Goal: Transaction & Acquisition: Subscribe to service/newsletter

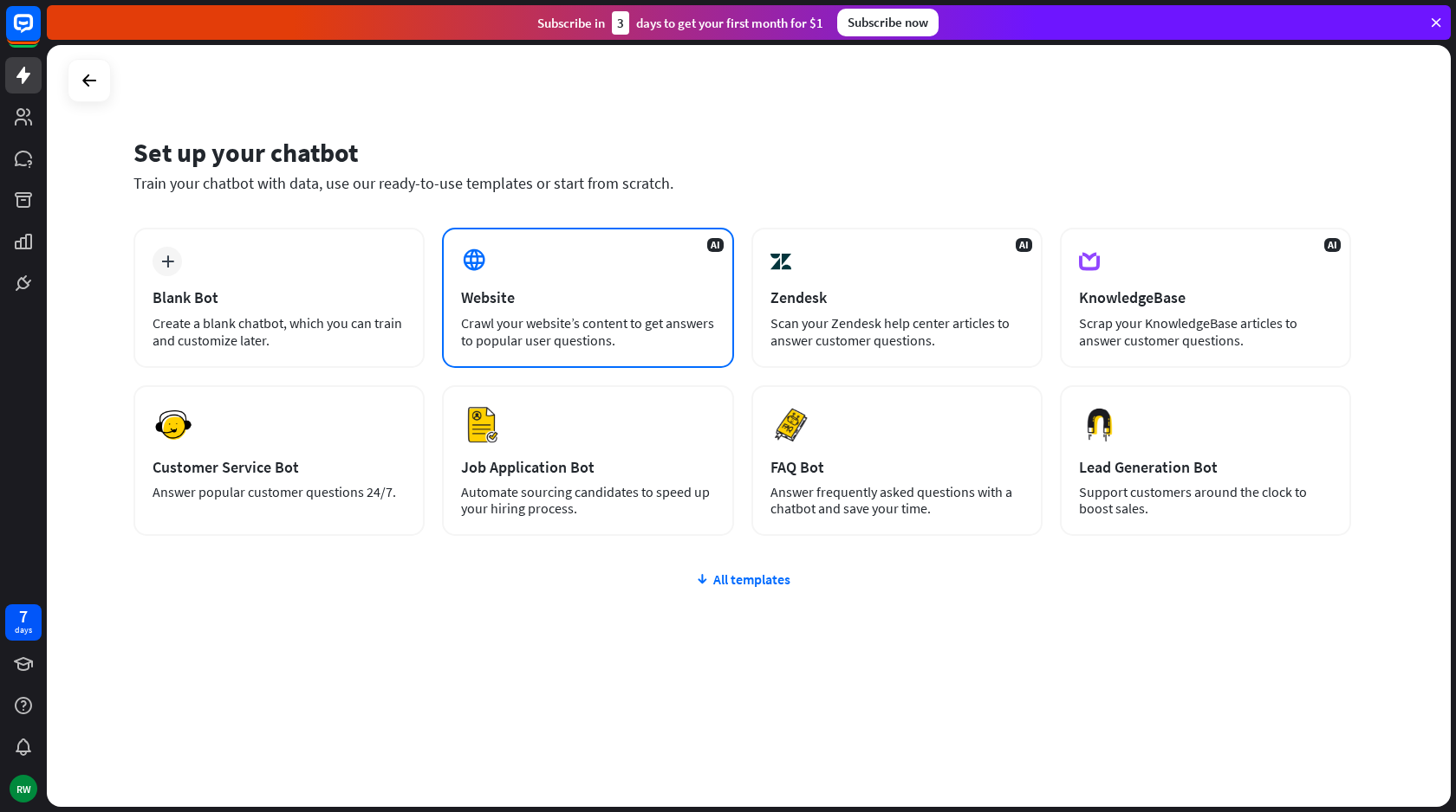
click at [519, 306] on div "Website" at bounding box center [588, 297] width 253 height 20
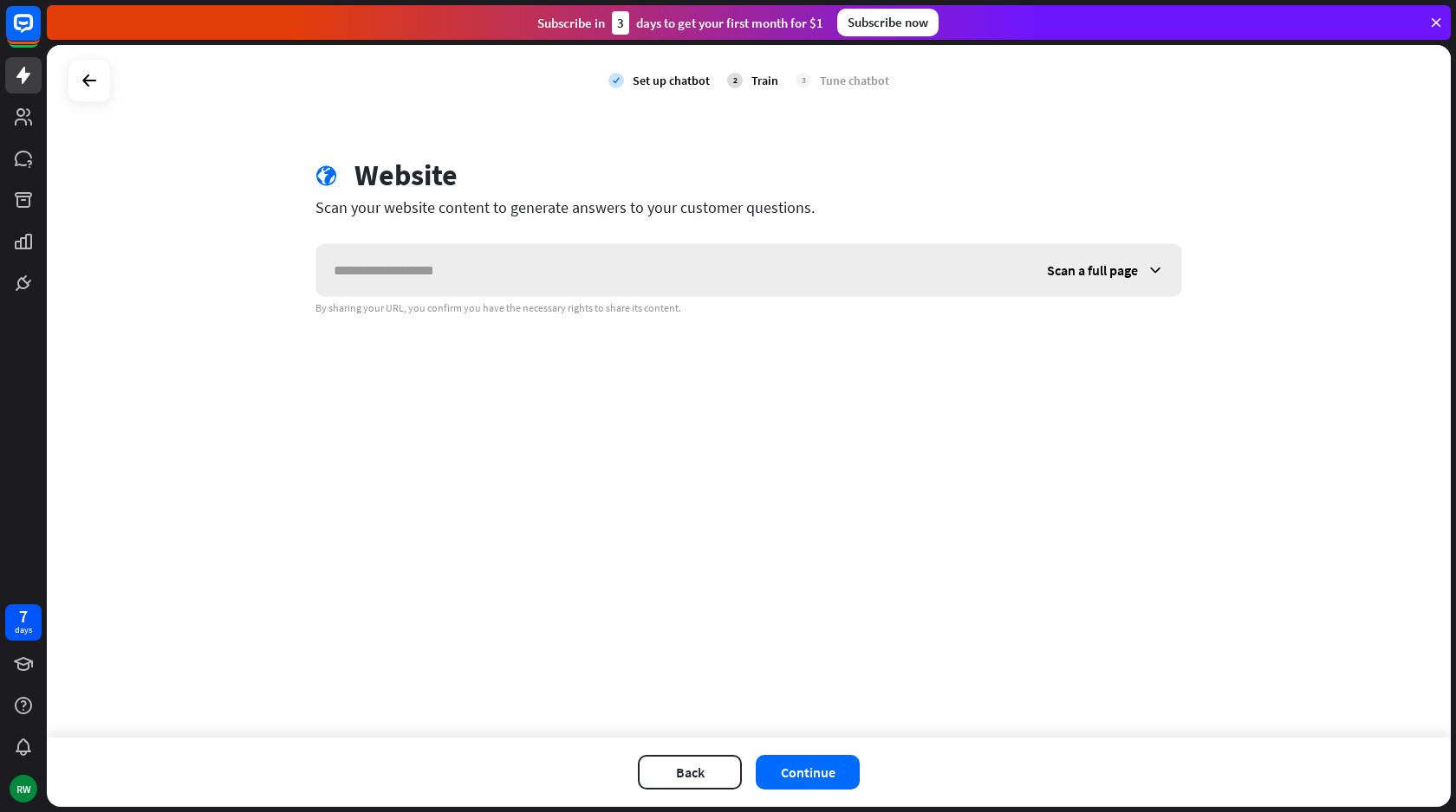
click at [514, 282] on input "text" at bounding box center [672, 270] width 713 height 52
type input "**********"
click at [813, 775] on button "Continue" at bounding box center [808, 772] width 104 height 35
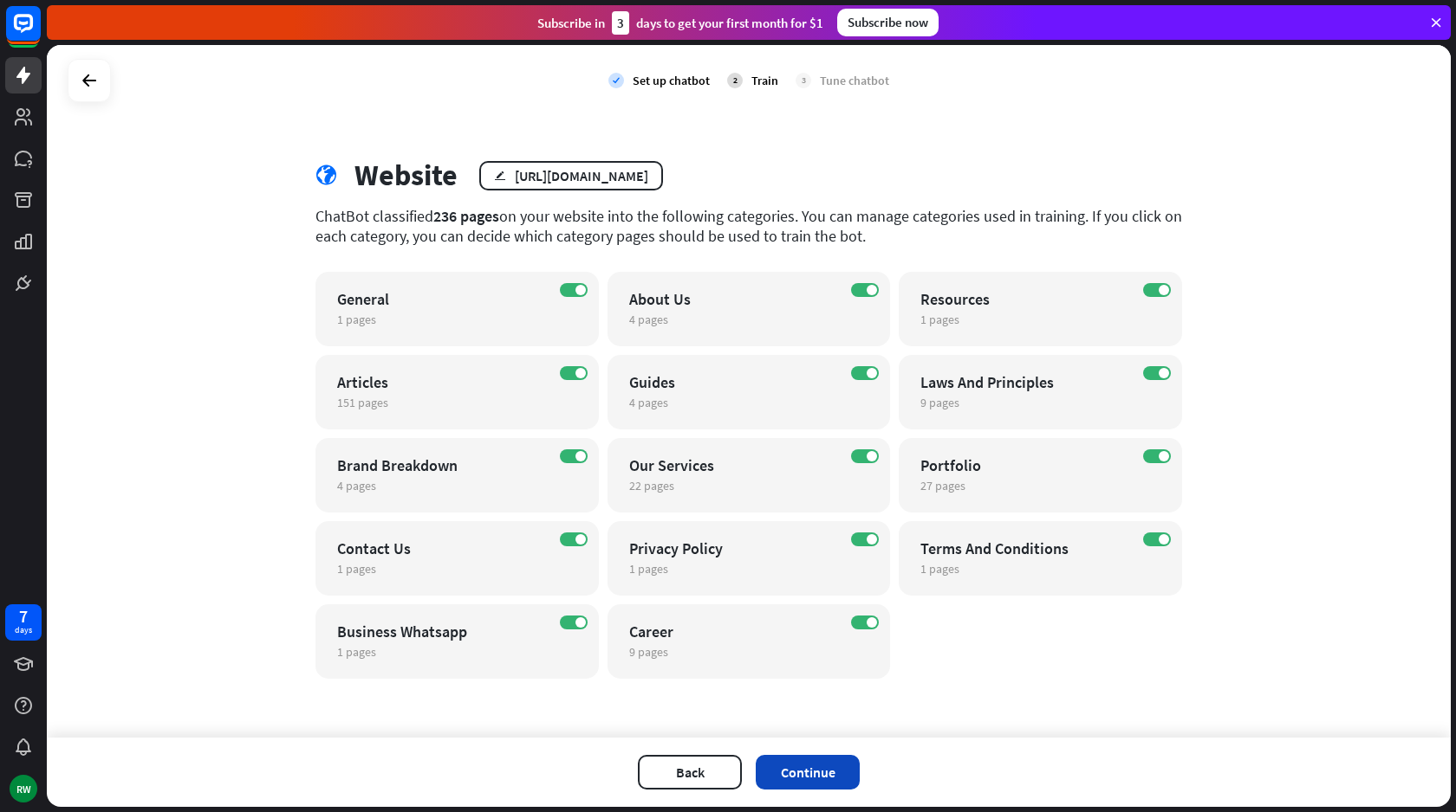
click at [792, 777] on button "Continue" at bounding box center [808, 772] width 104 height 35
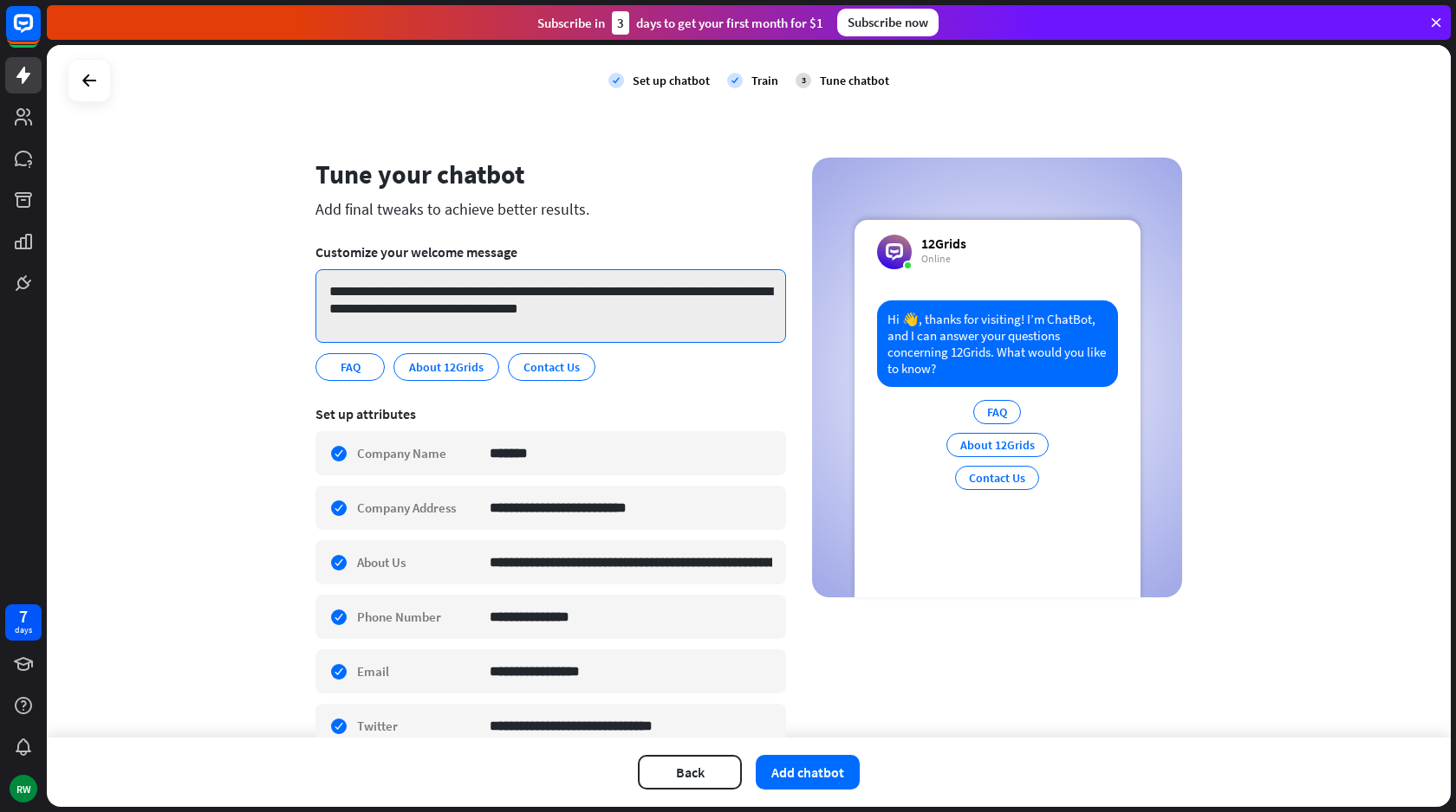
click at [615, 319] on textarea "**********" at bounding box center [550, 306] width 470 height 74
click at [522, 284] on textarea "**********" at bounding box center [550, 306] width 470 height 74
click at [544, 290] on textarea "**********" at bounding box center [550, 306] width 470 height 74
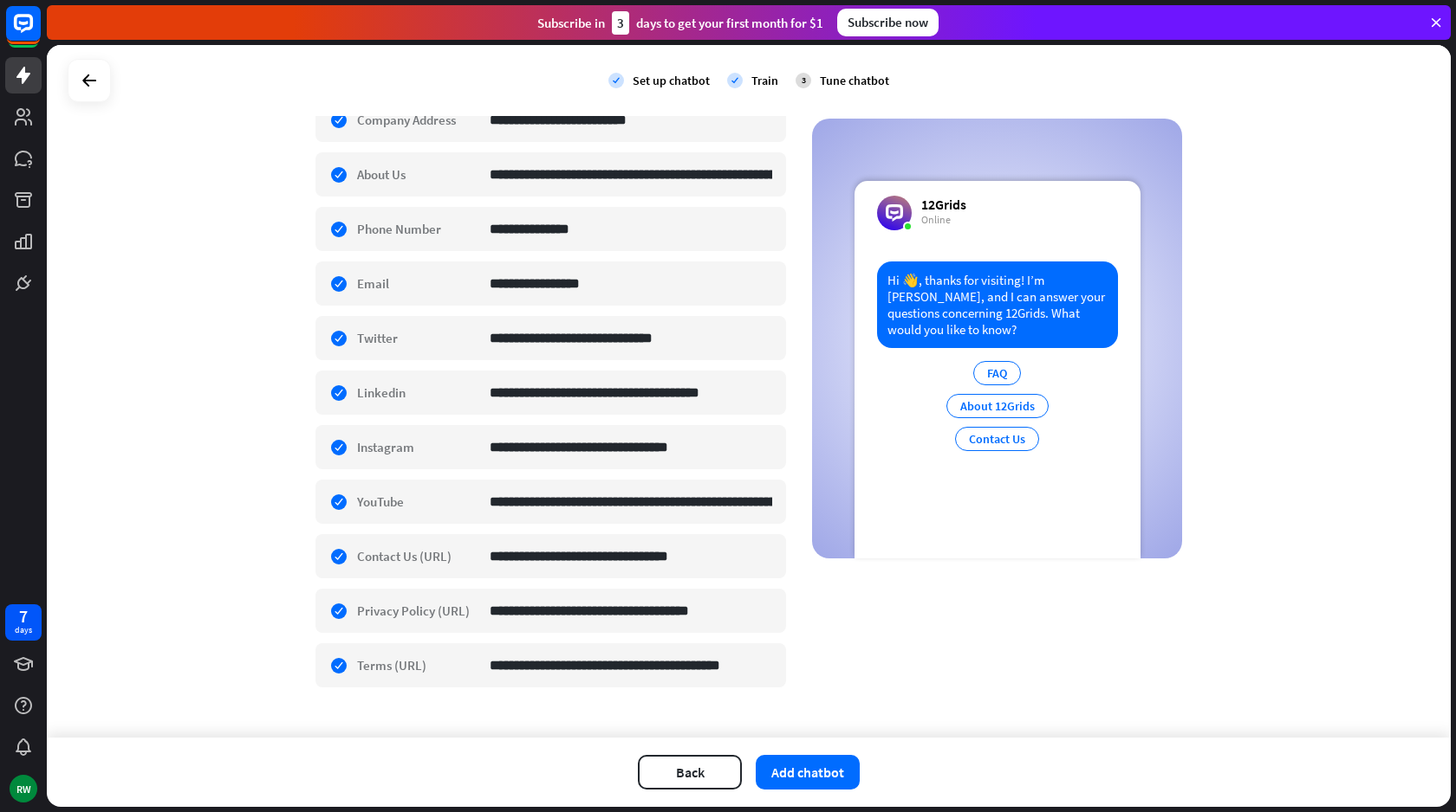
scroll to position [416, 0]
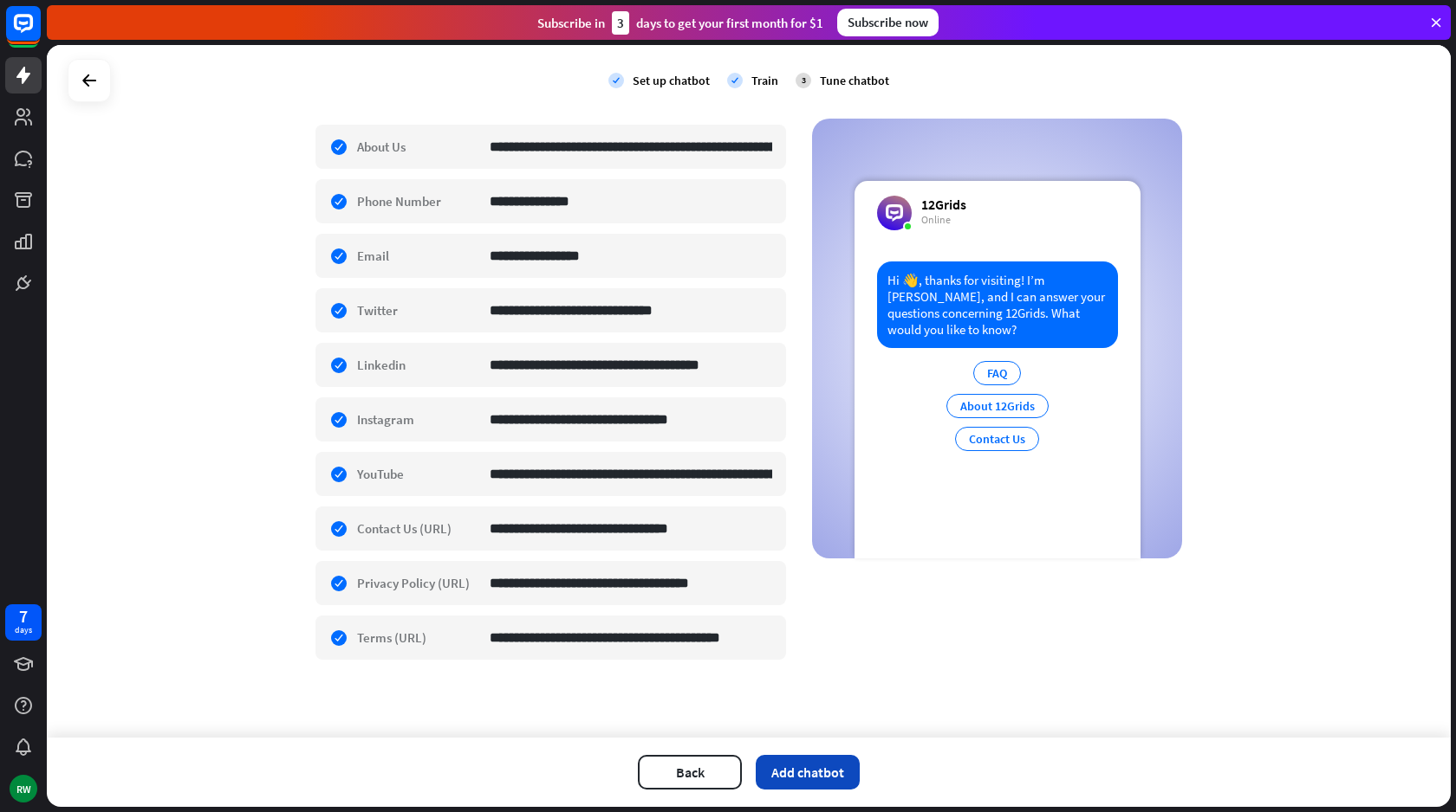
type textarea "**********"
click at [820, 779] on button "Add chatbot" at bounding box center [808, 772] width 104 height 35
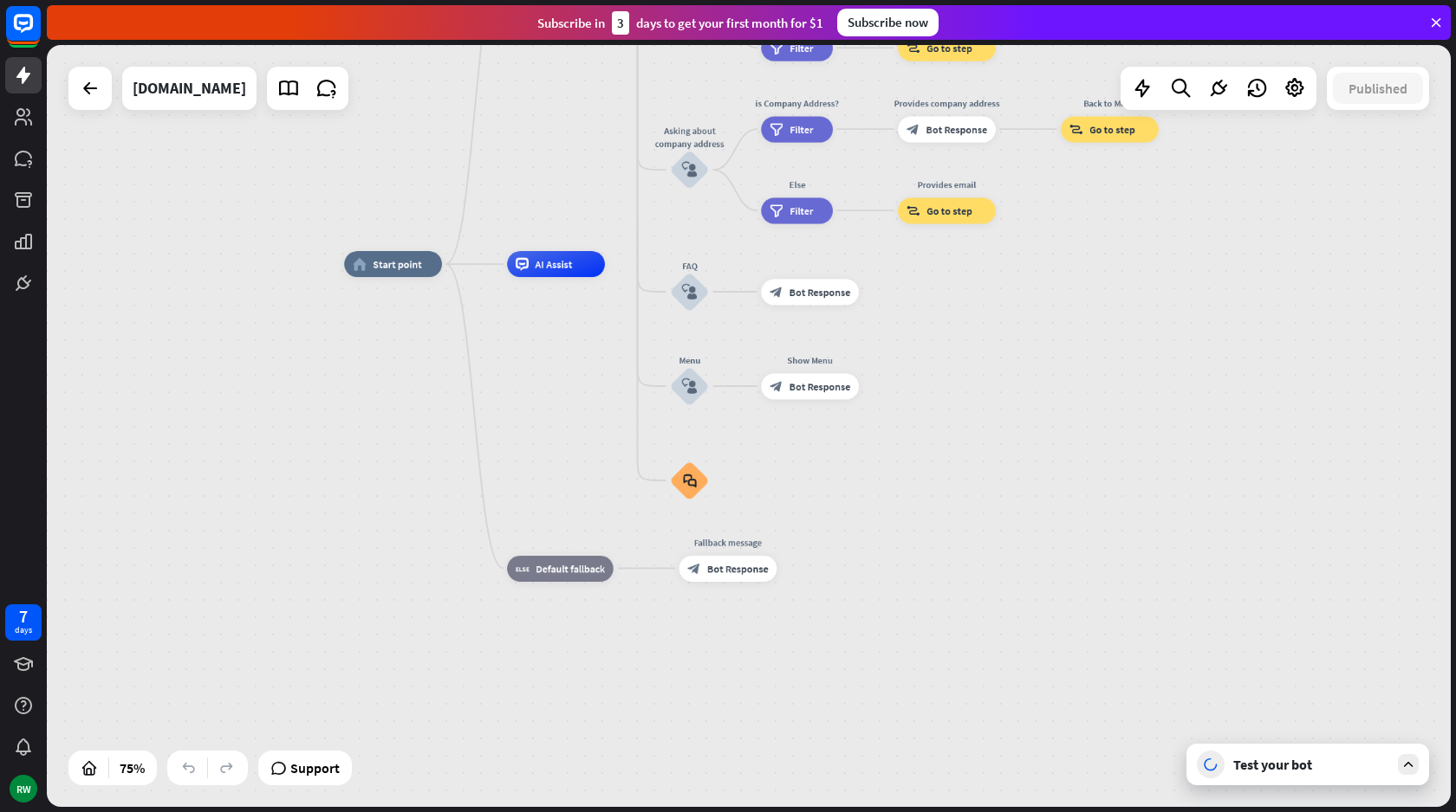
drag, startPoint x: 1270, startPoint y: 481, endPoint x: 1063, endPoint y: 322, distance: 261.0
click at [1063, 322] on div "home_2 Start point Welcome message block_bot_response Bot Response About us blo…" at bounding box center [872, 550] width 1055 height 572
click at [1259, 759] on div "Test your bot" at bounding box center [1311, 764] width 156 height 17
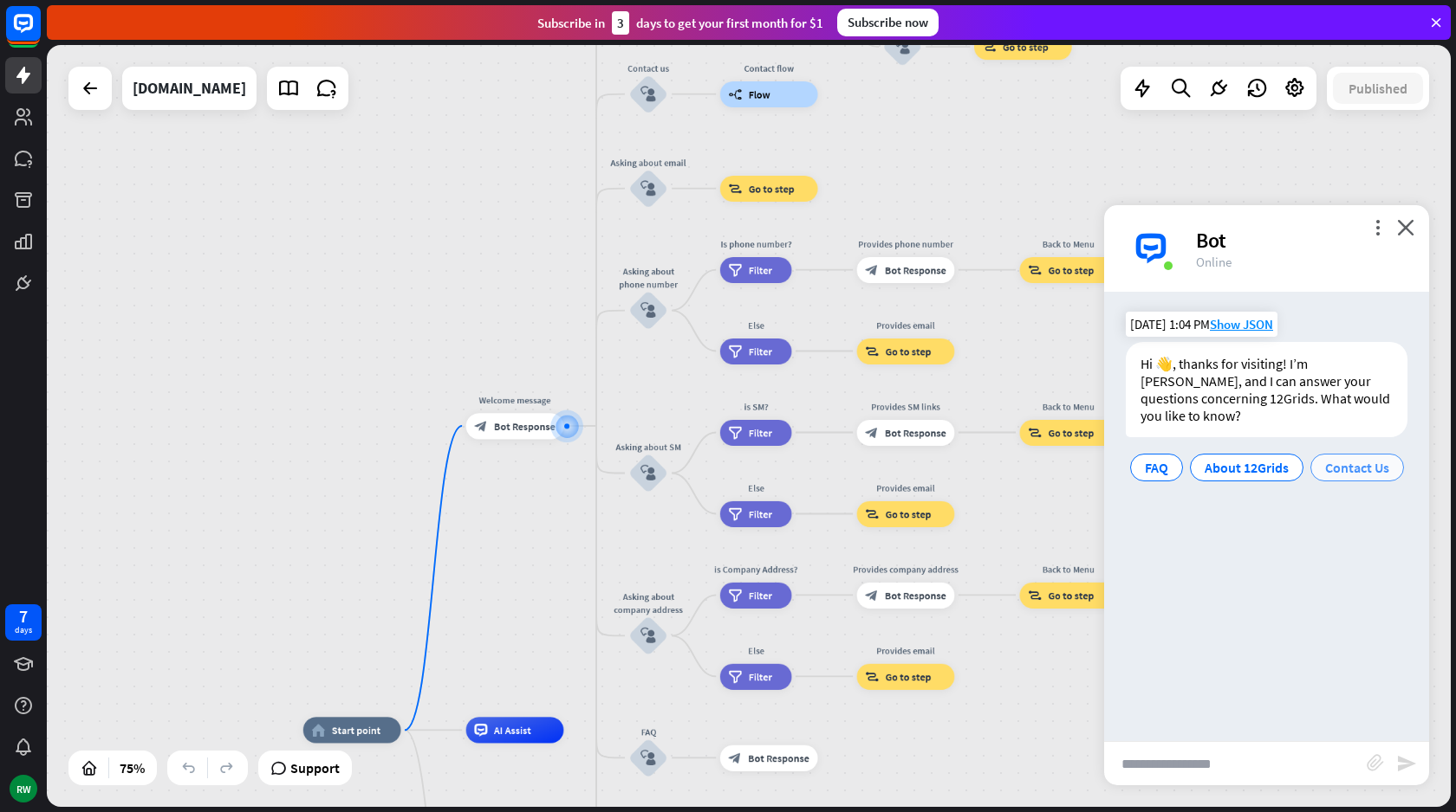
click at [1364, 459] on span "Contact Us" at bounding box center [1356, 467] width 64 height 17
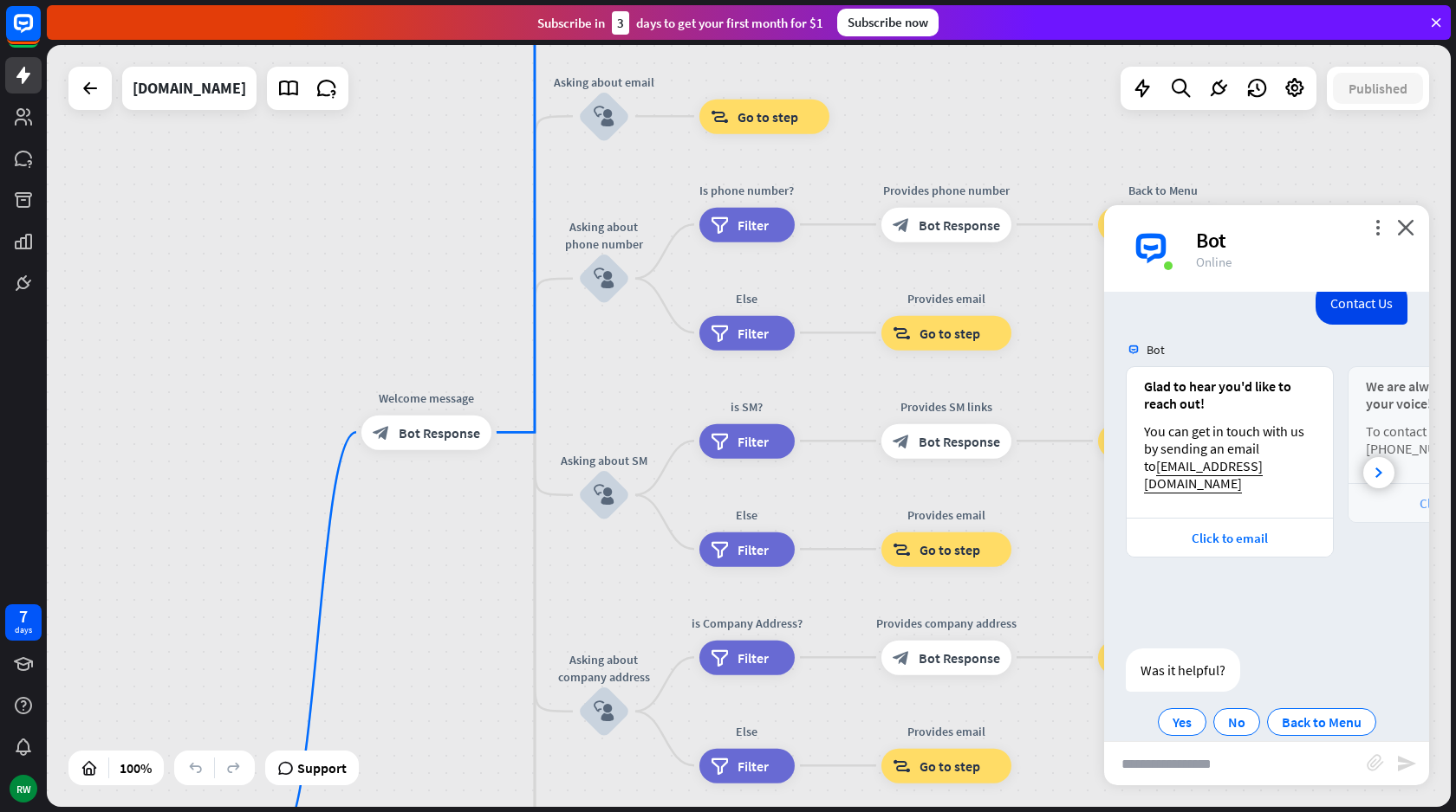
scroll to position [205, 0]
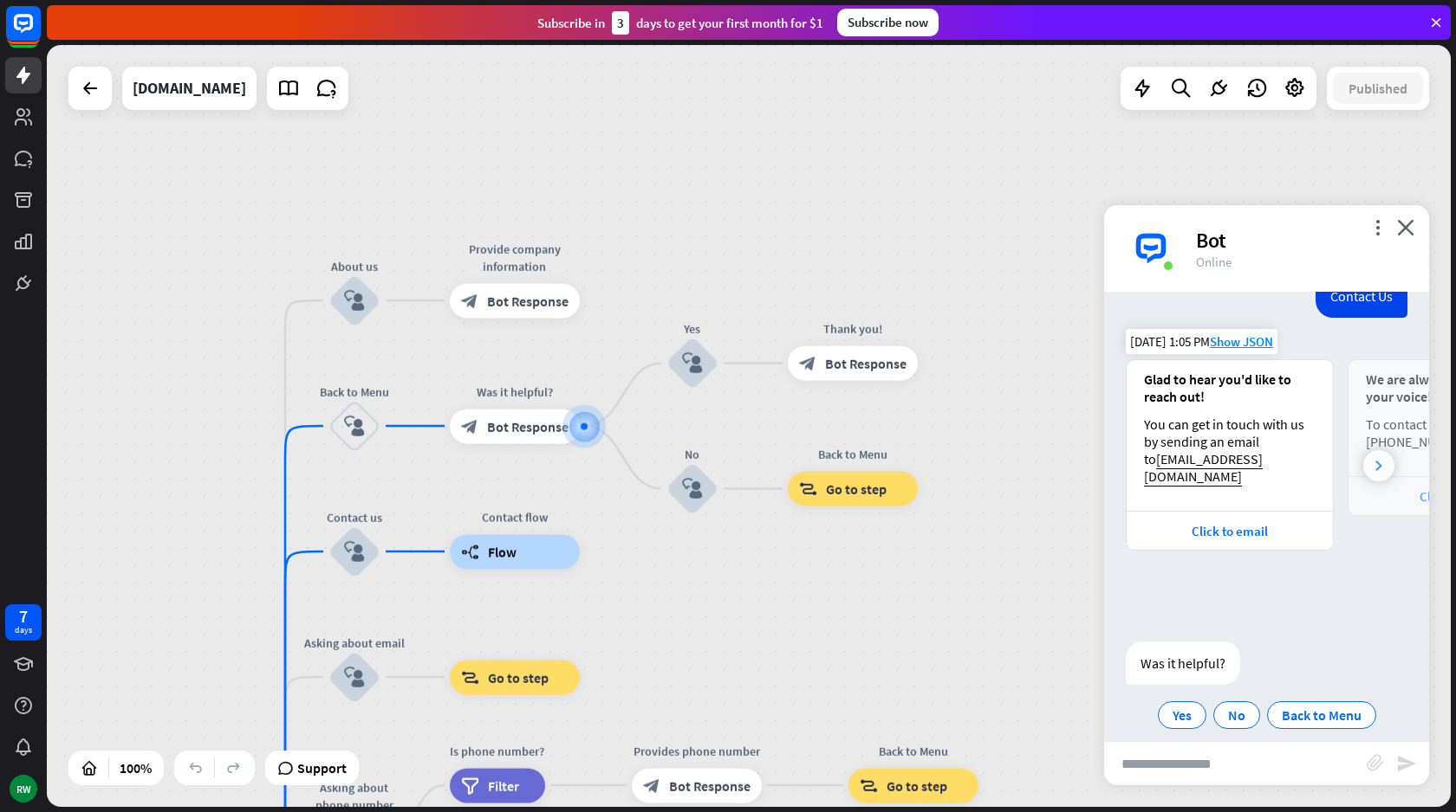
click at [1386, 450] on div at bounding box center [1378, 465] width 31 height 31
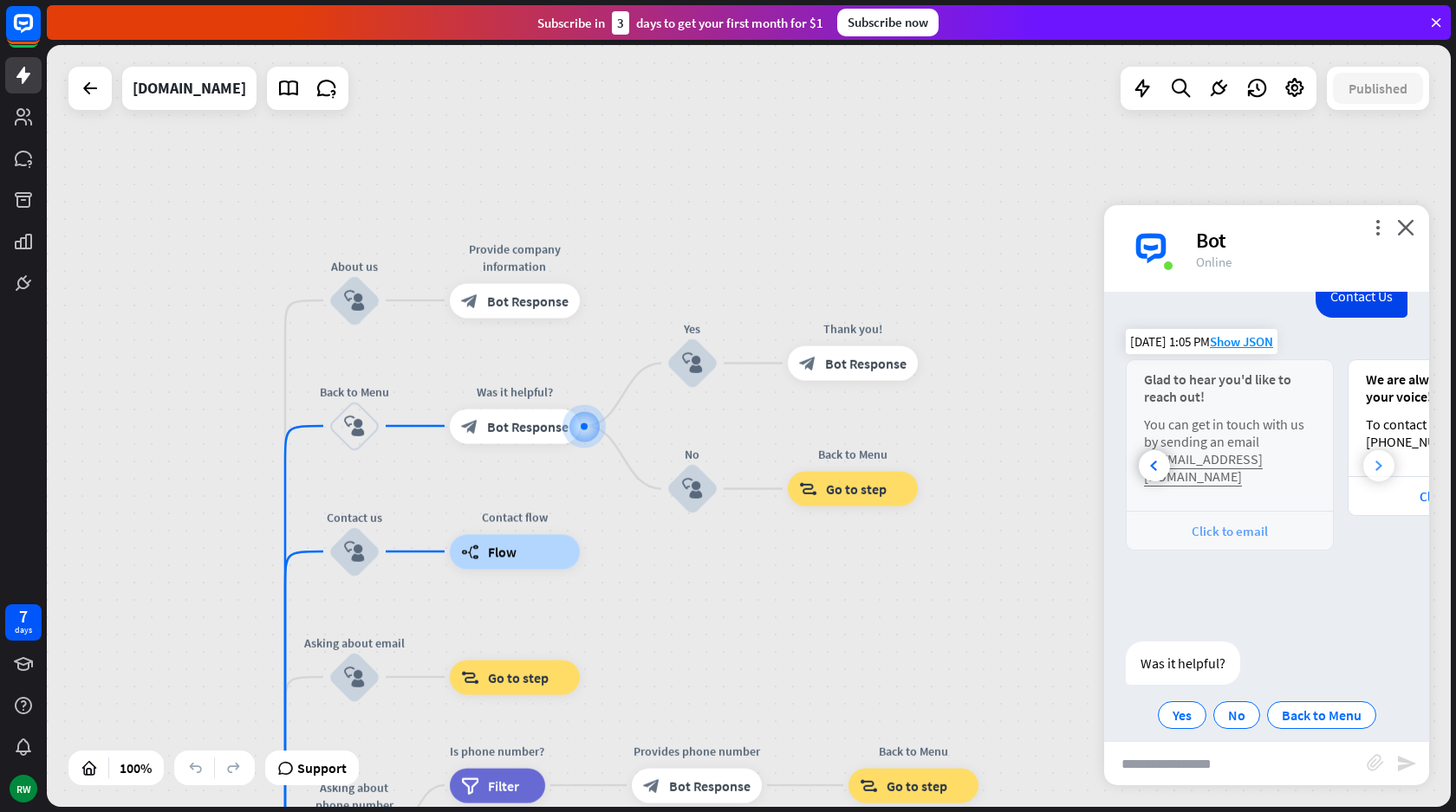
scroll to position [0, 184]
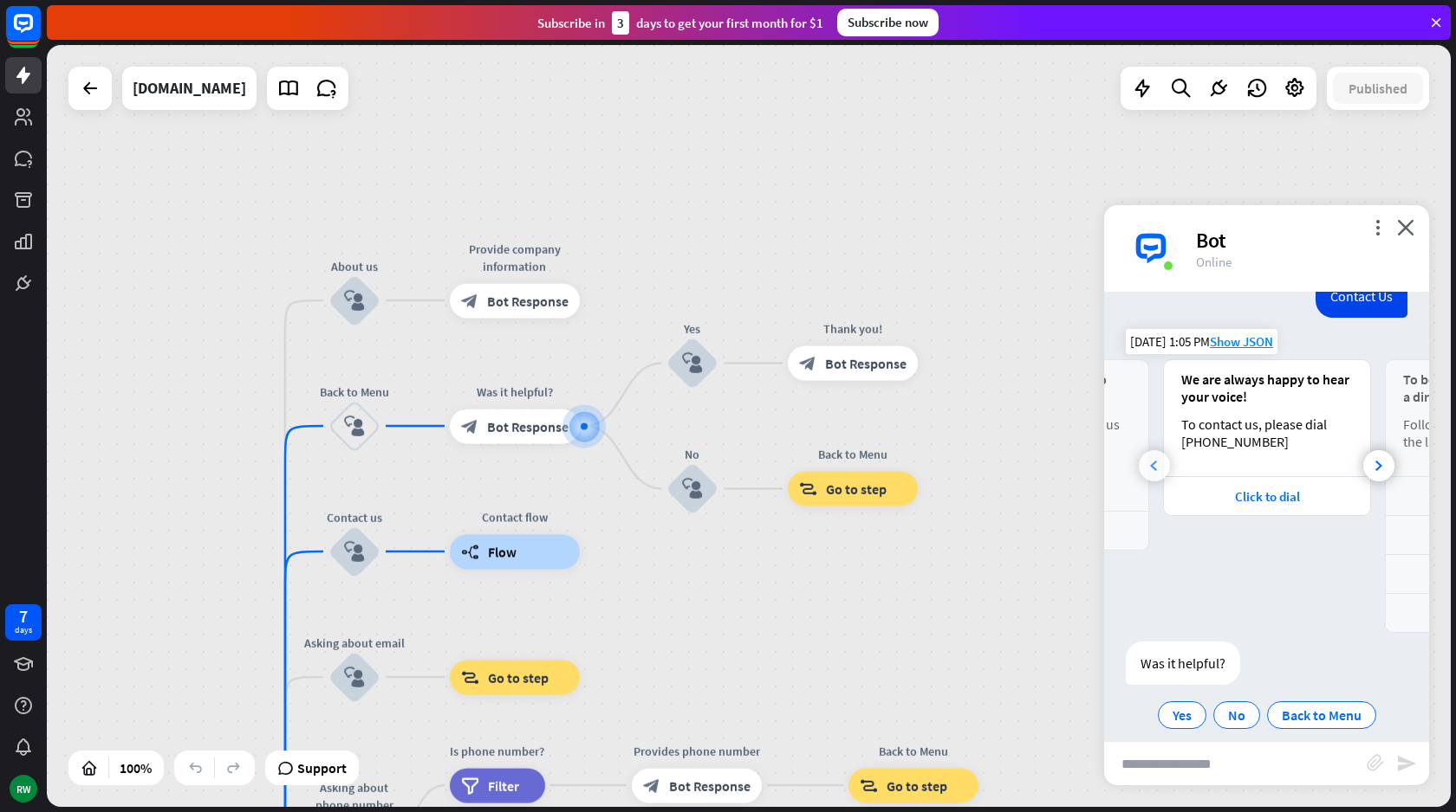
click at [1158, 453] on div at bounding box center [1154, 465] width 31 height 31
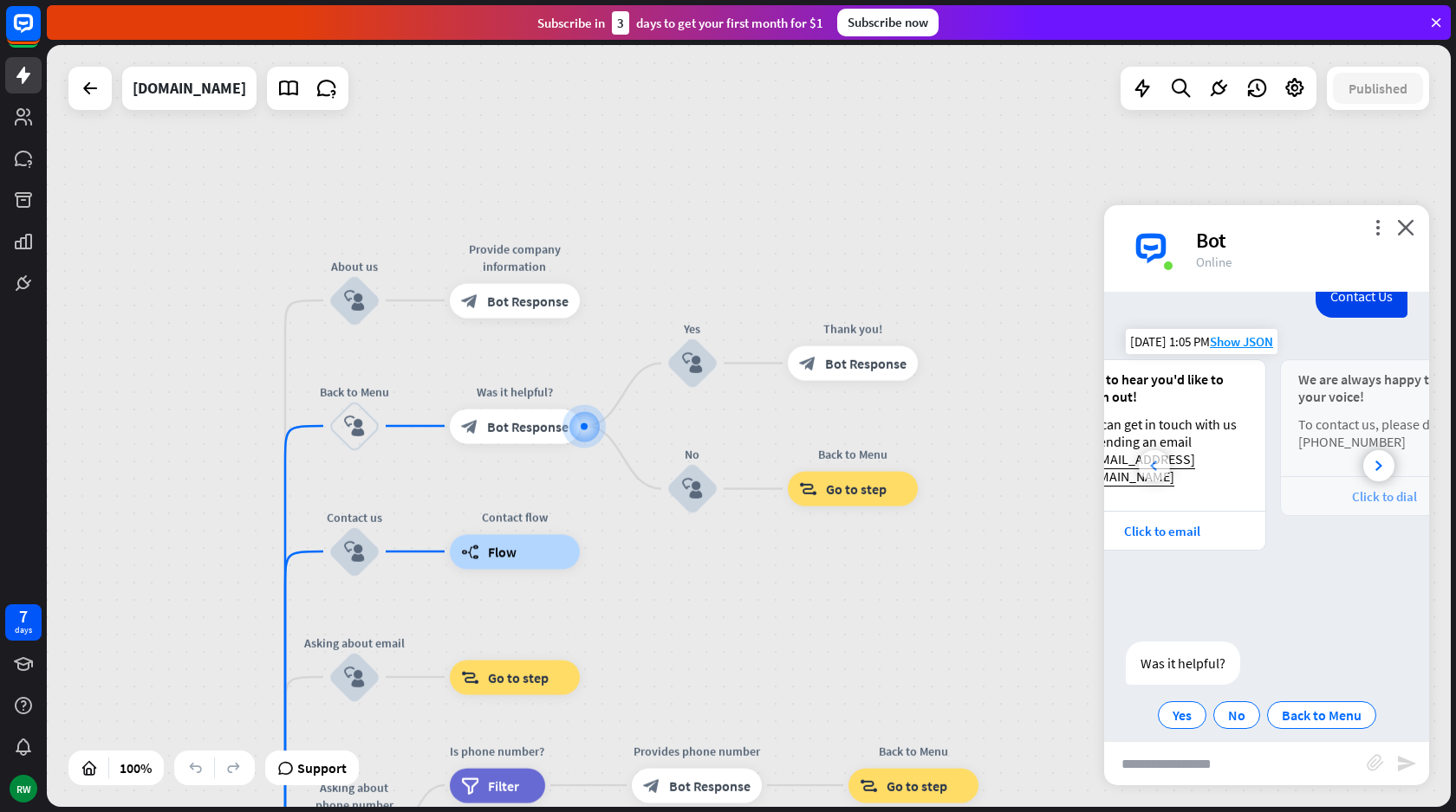
scroll to position [0, 0]
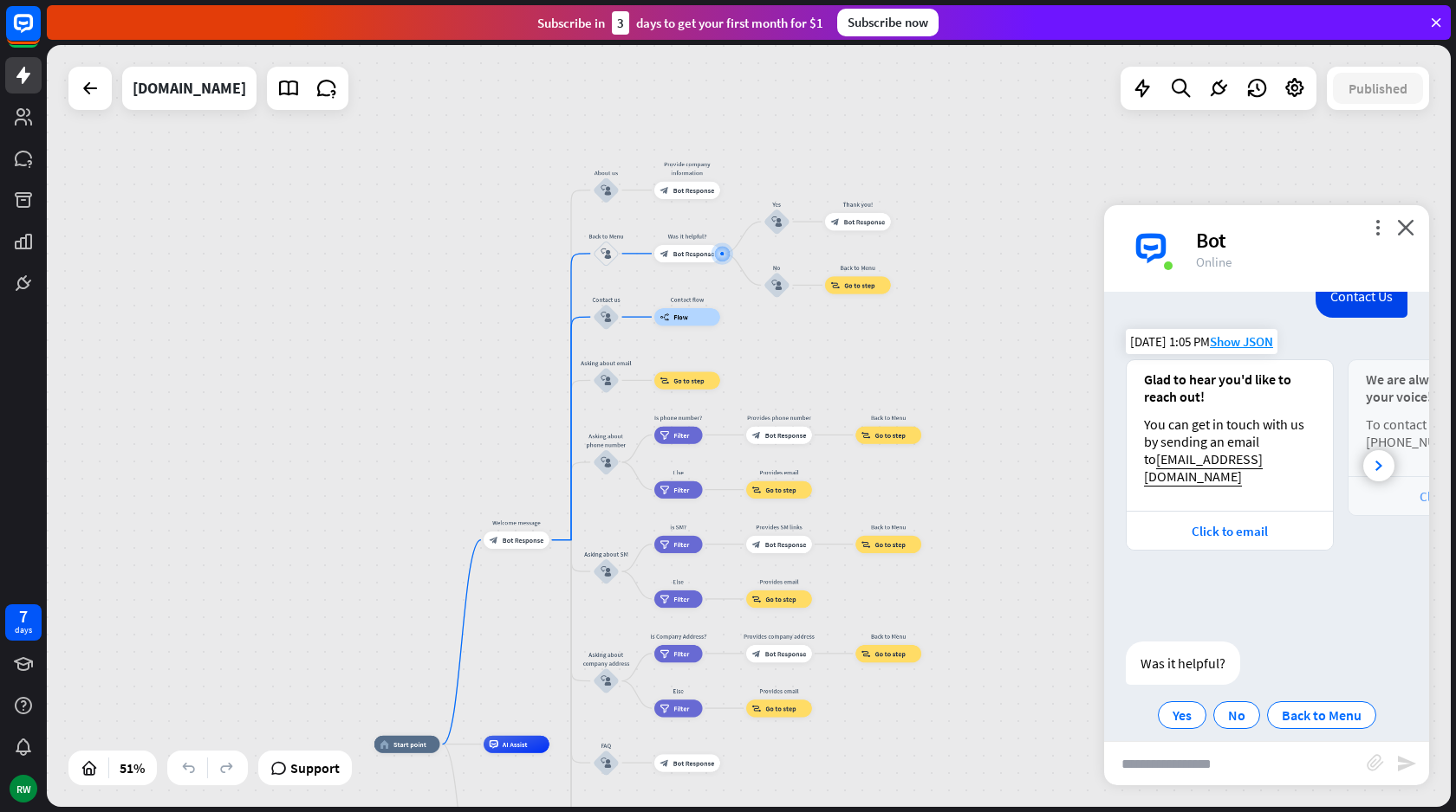
drag, startPoint x: 918, startPoint y: 666, endPoint x: 864, endPoint y: 394, distance: 277.3
click at [864, 394] on div "home_2 Start point Welcome message block_bot_response Bot Response About us blo…" at bounding box center [749, 426] width 1404 height 762
click at [1178, 707] on span "Yes" at bounding box center [1181, 715] width 19 height 17
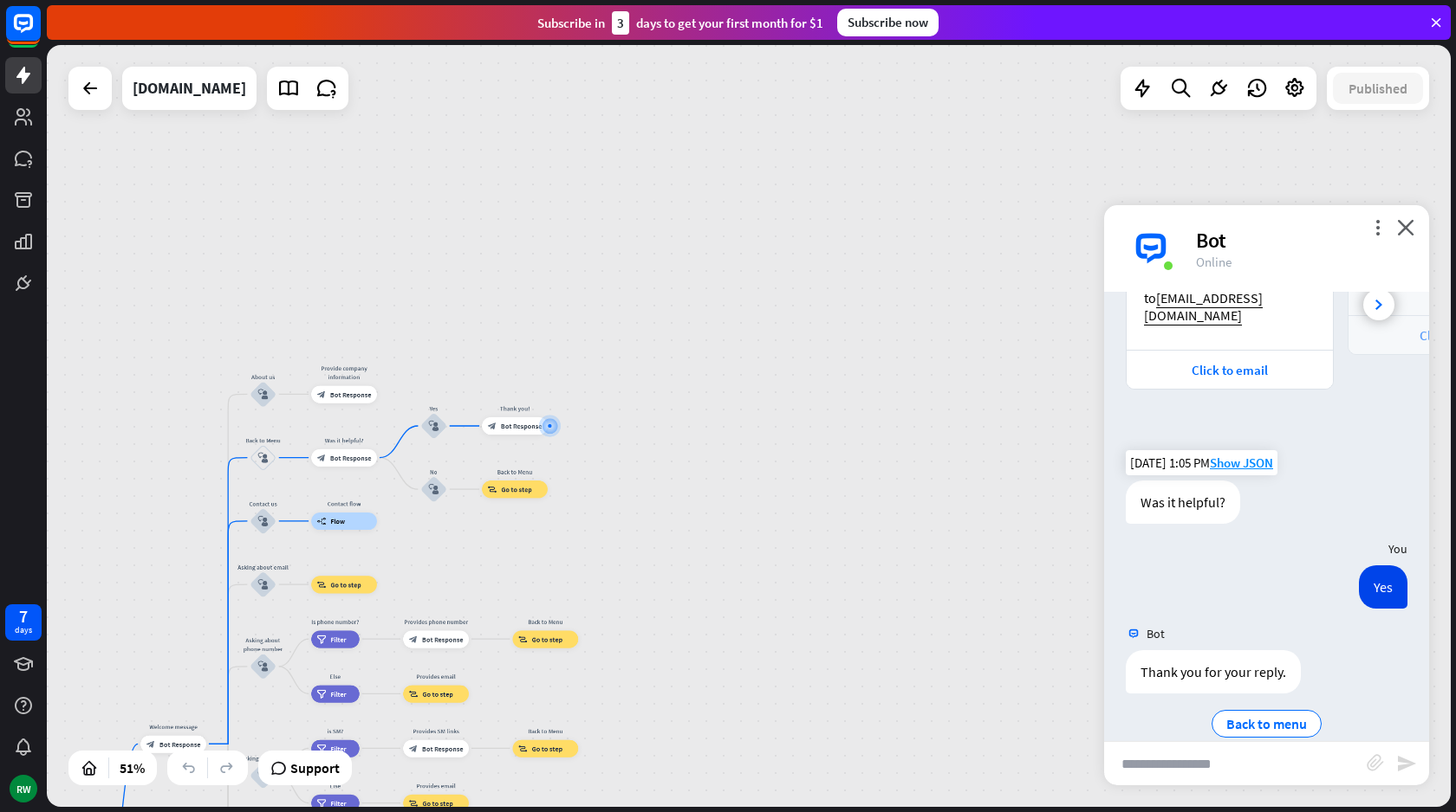
scroll to position [374, 0]
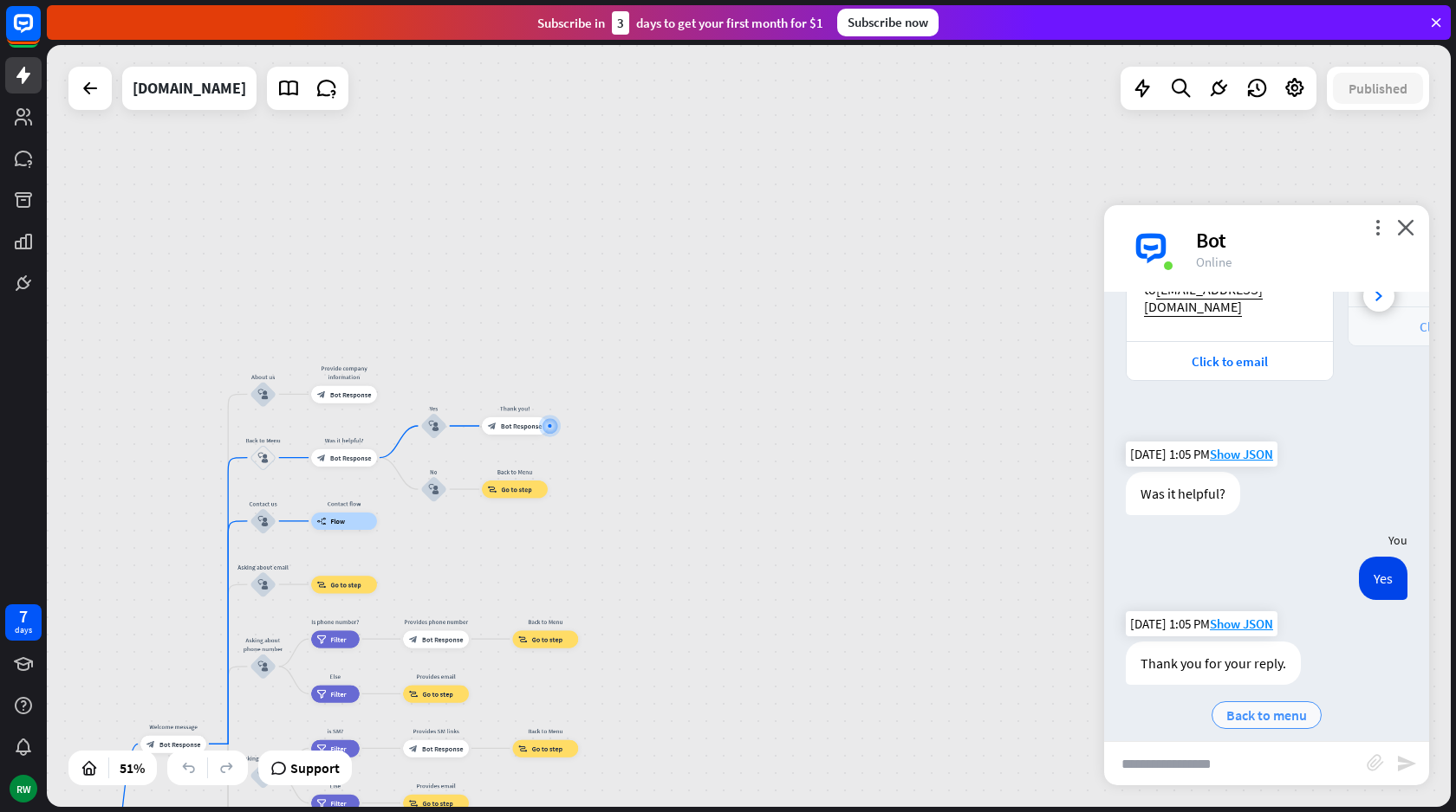
click at [1281, 707] on span "Back to menu" at bounding box center [1266, 715] width 81 height 17
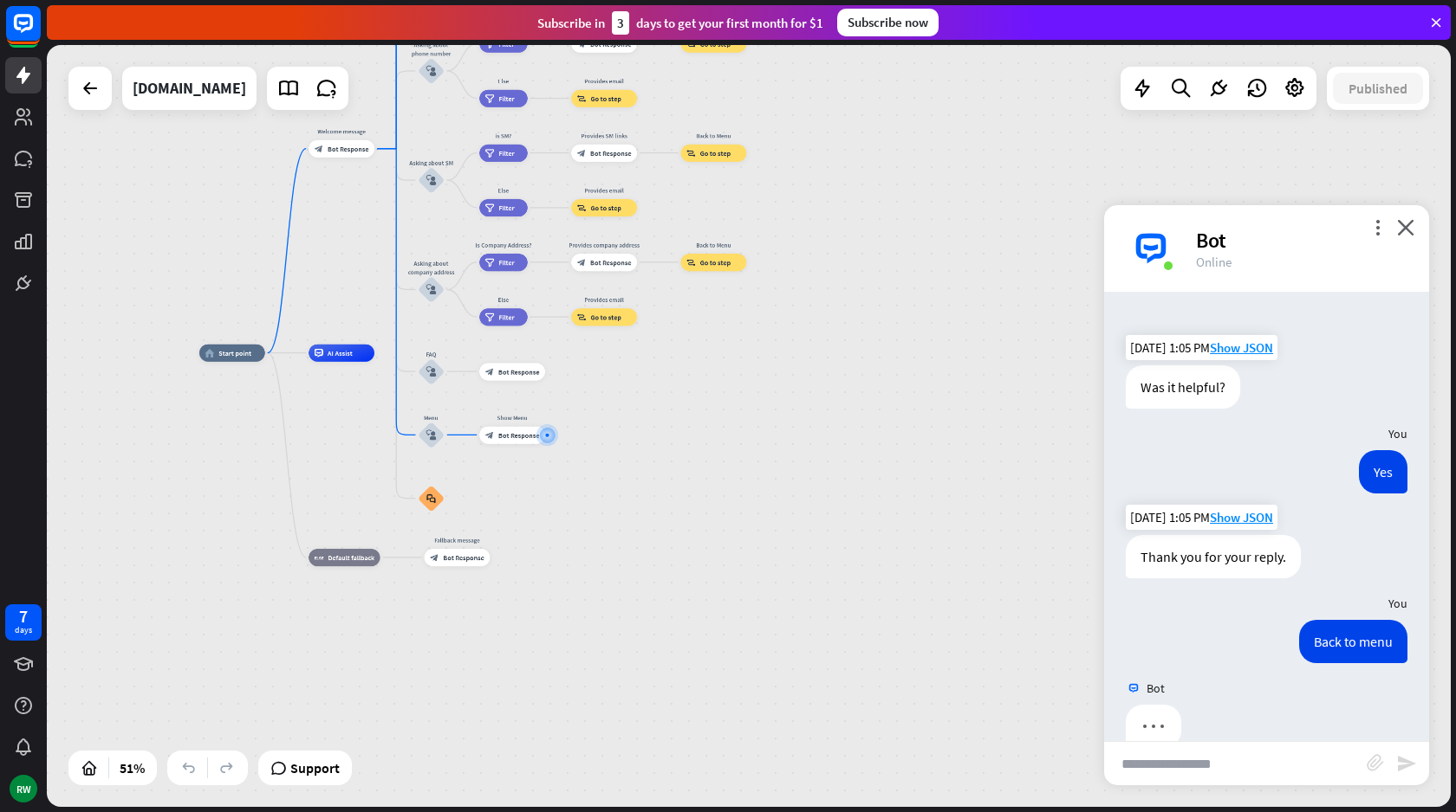
scroll to position [496, 0]
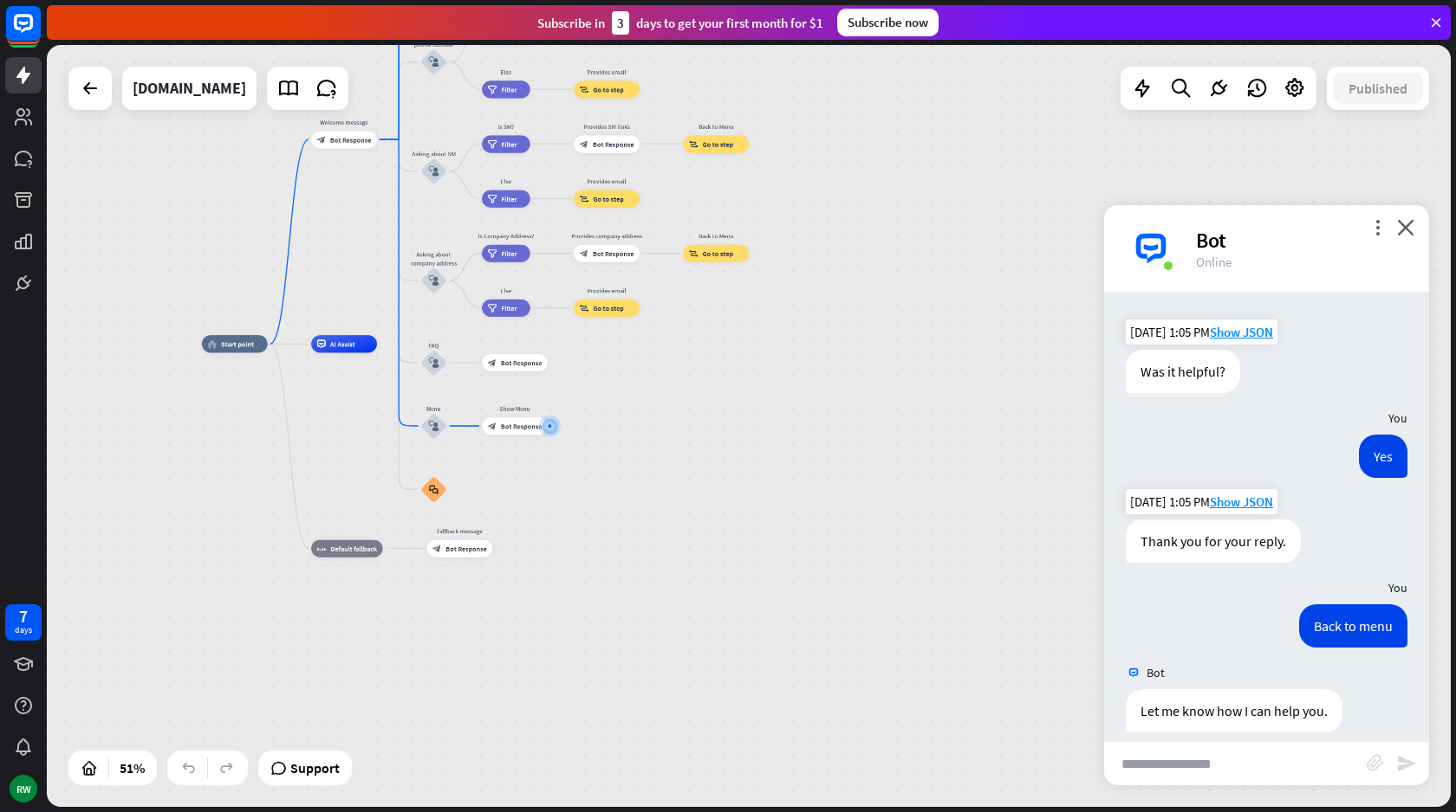
click at [1211, 759] on input "text" at bounding box center [1235, 763] width 262 height 43
type input "*"
type input "**"
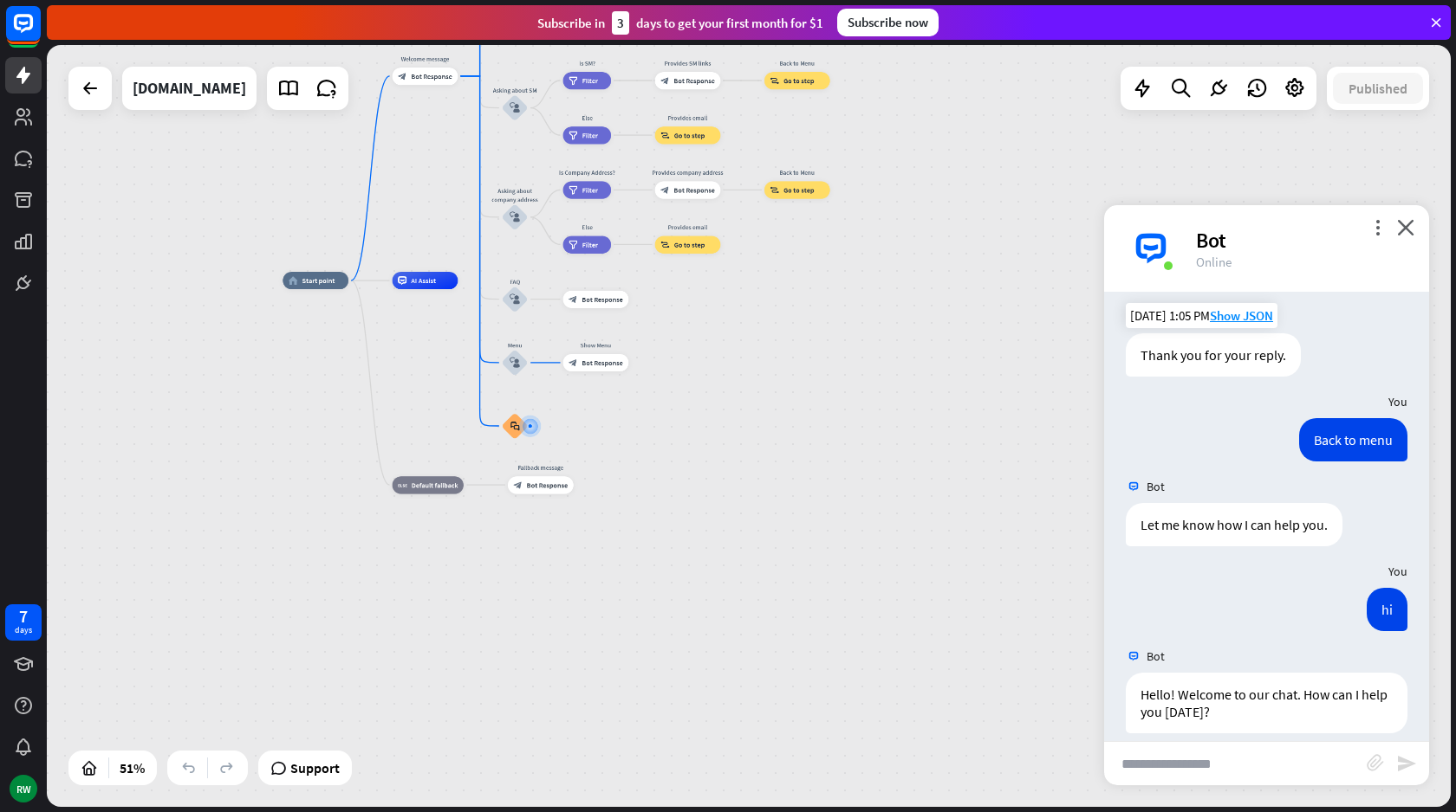
scroll to position [684, 0]
type input "**********"
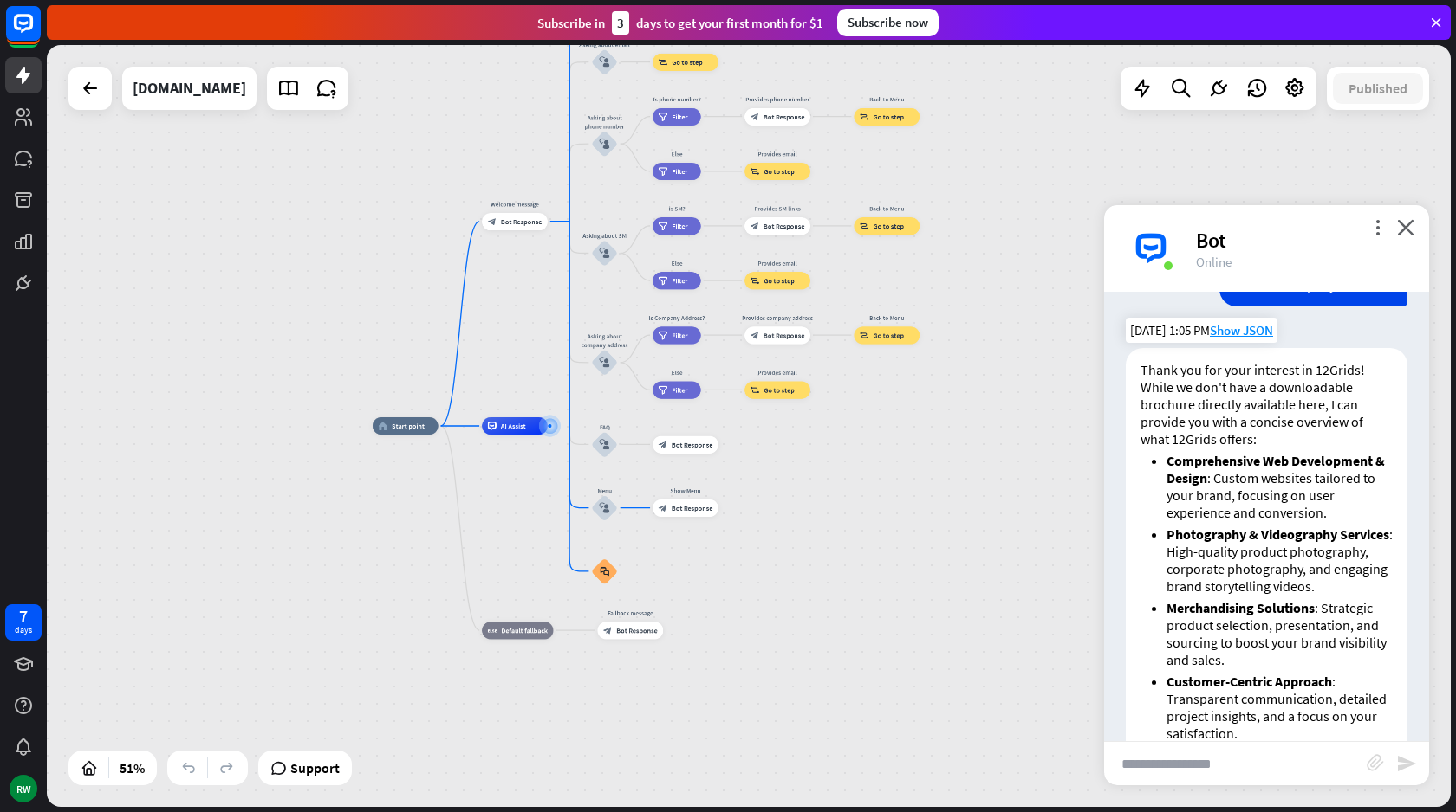
scroll to position [1416, 0]
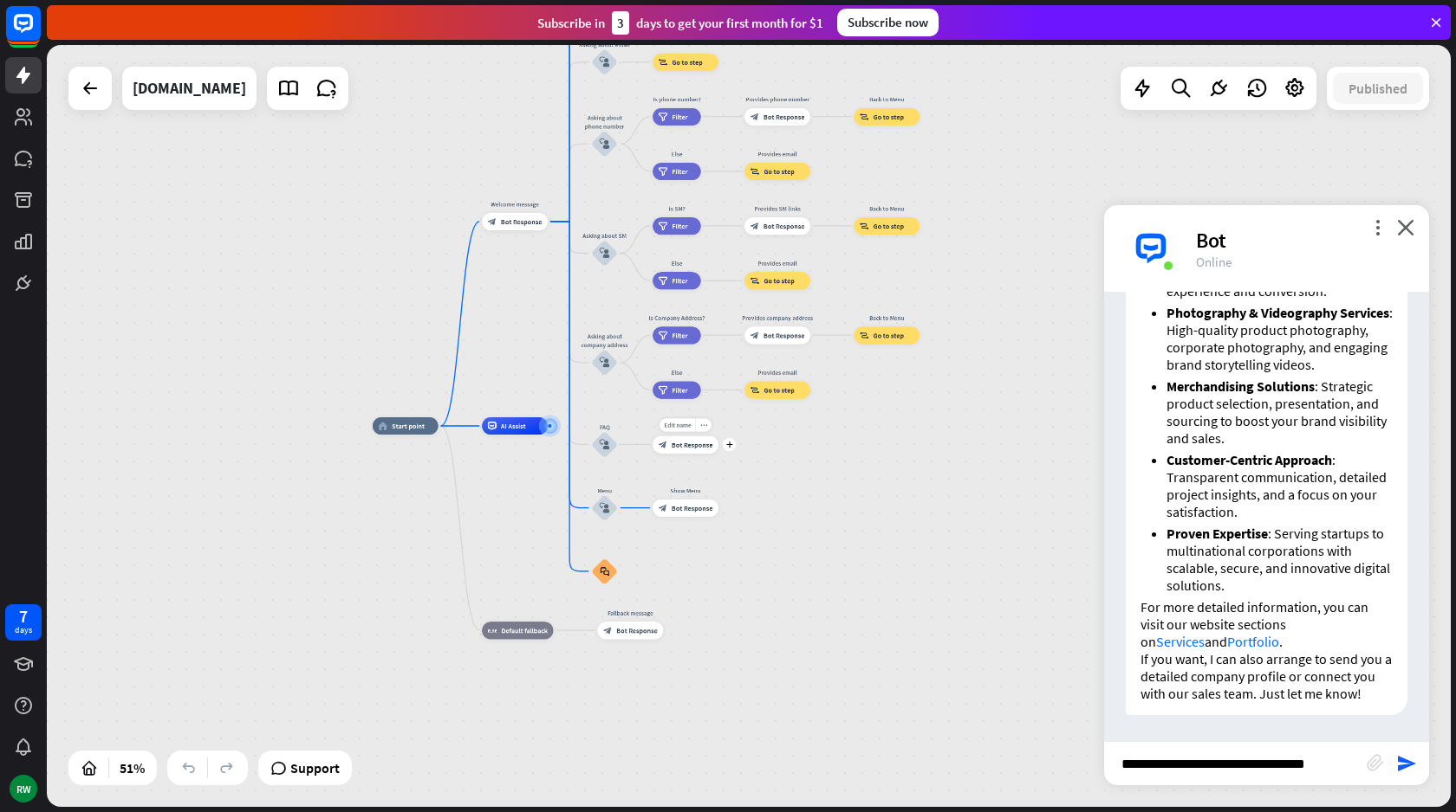
type input "**********"
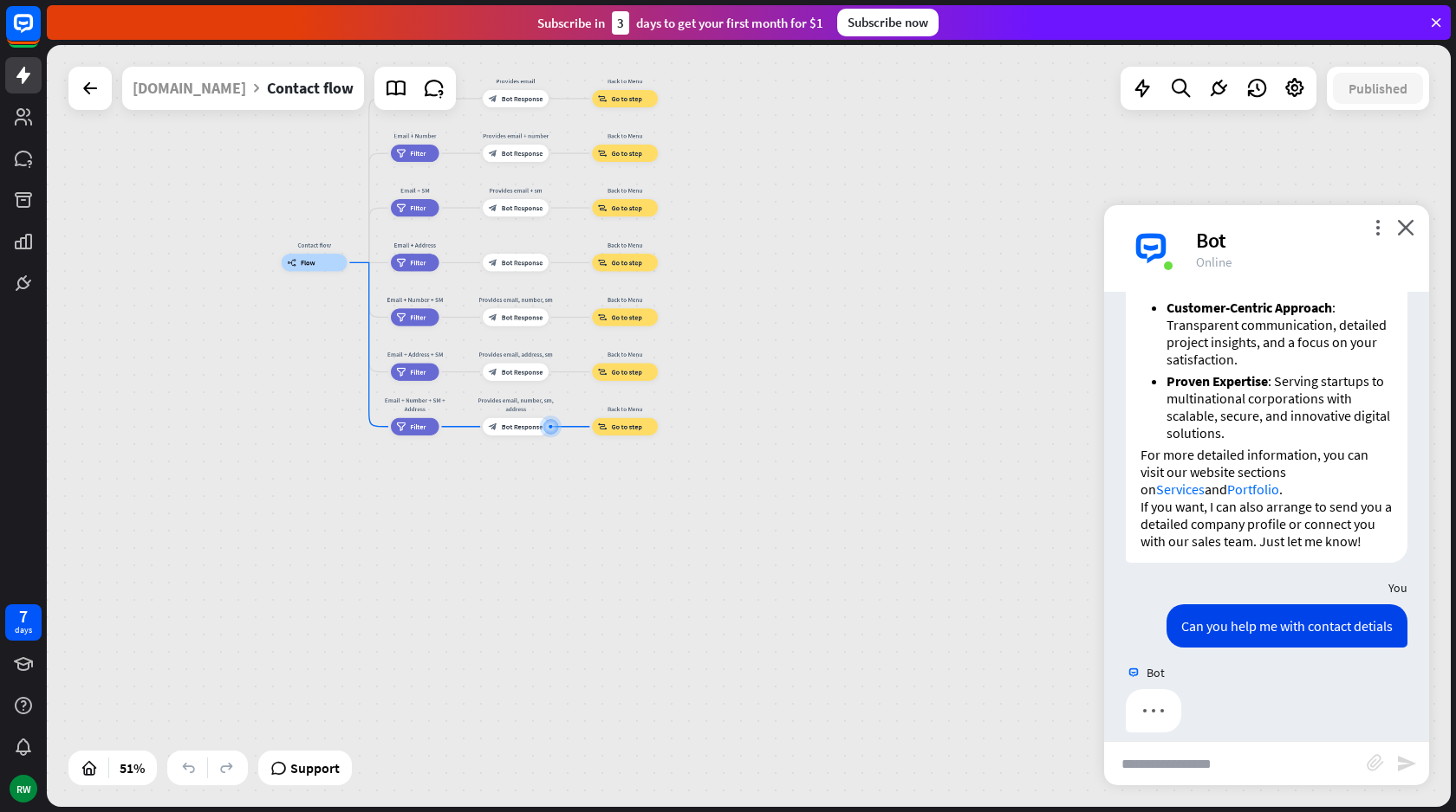
scroll to position [1585, 0]
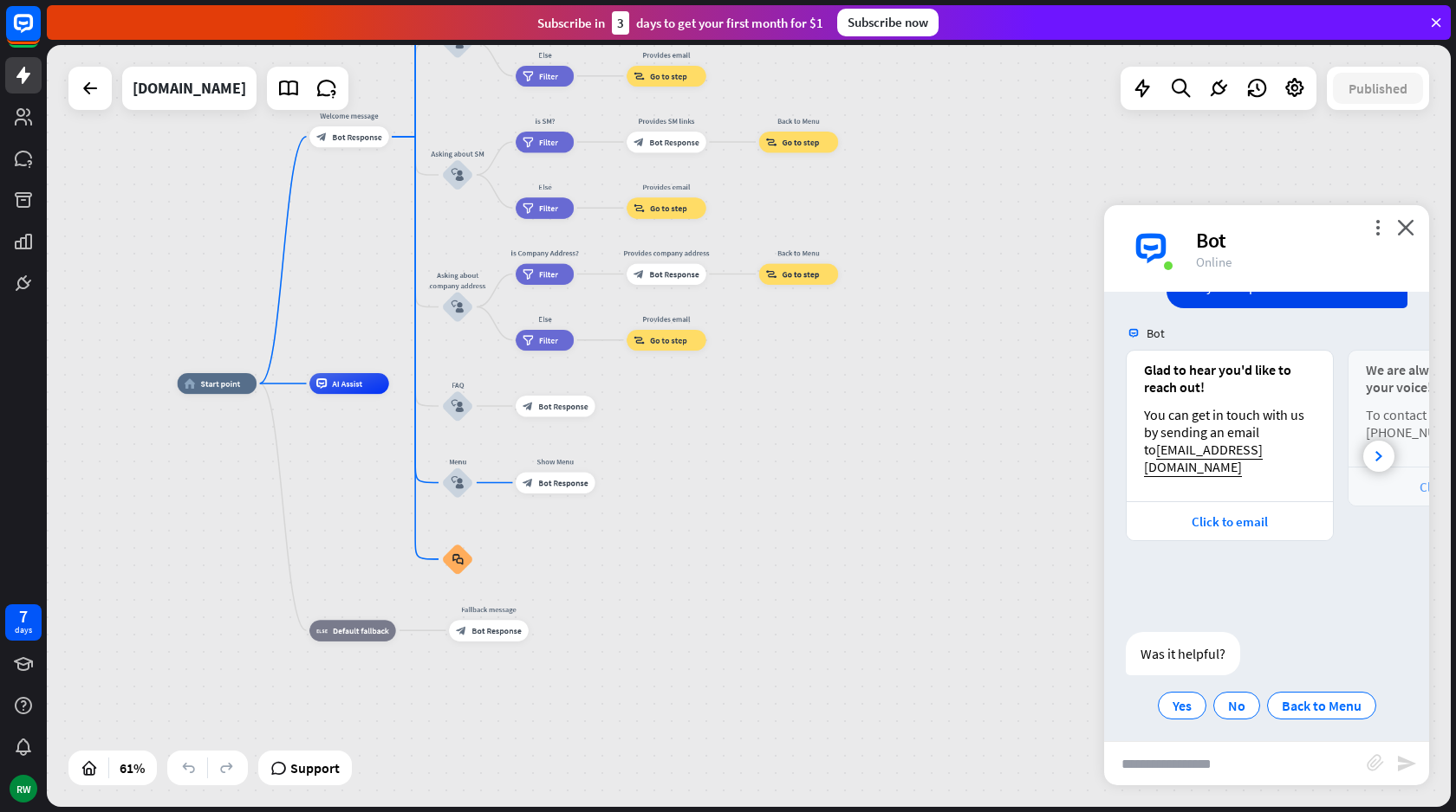
scroll to position [1916, 0]
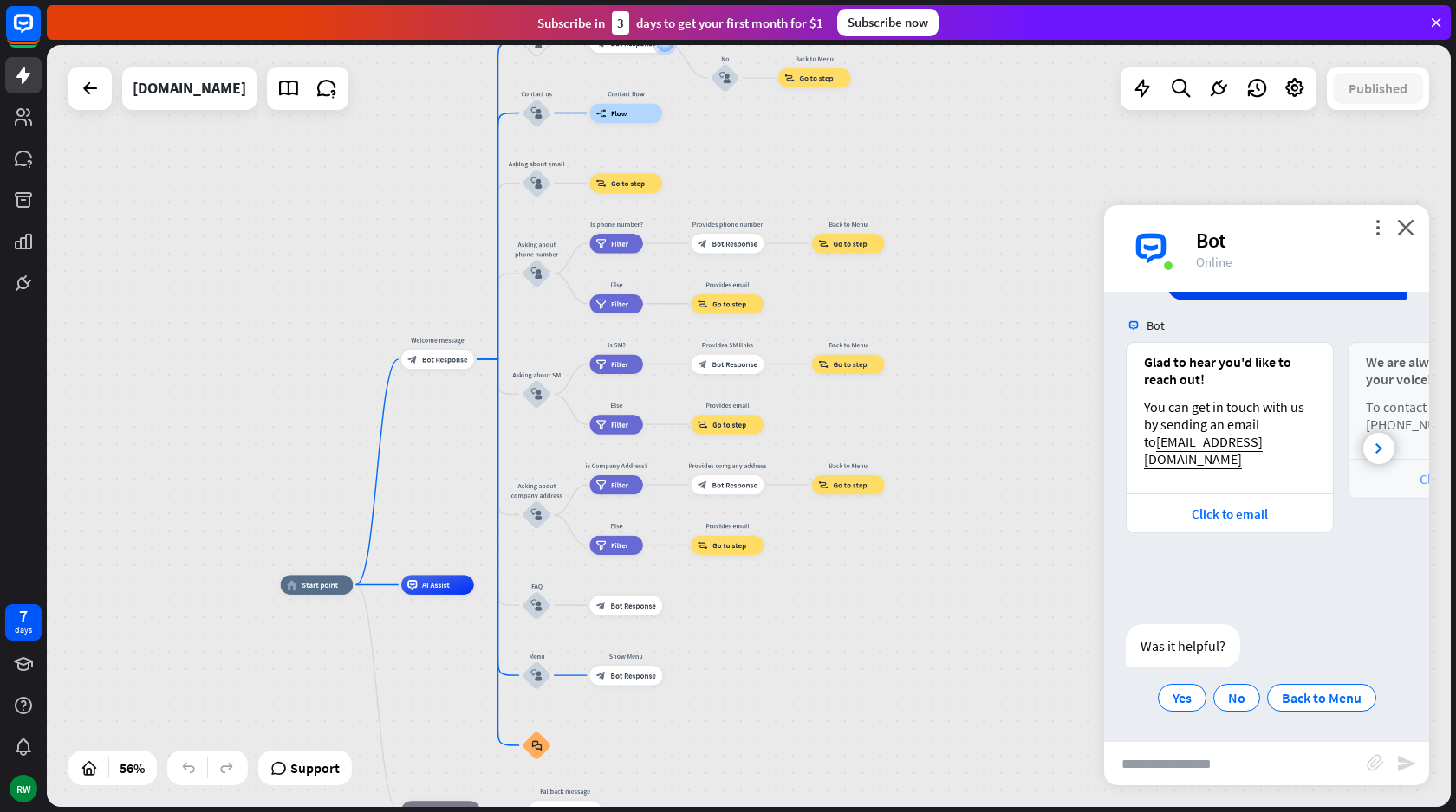
drag, startPoint x: 729, startPoint y: 541, endPoint x: 807, endPoint y: 147, distance: 401.6
click at [807, 147] on div "home_2 Start point Welcome message block_bot_response Bot Response About us blo…" at bounding box center [749, 426] width 1404 height 762
click at [324, 774] on span "Support" at bounding box center [315, 768] width 49 height 28
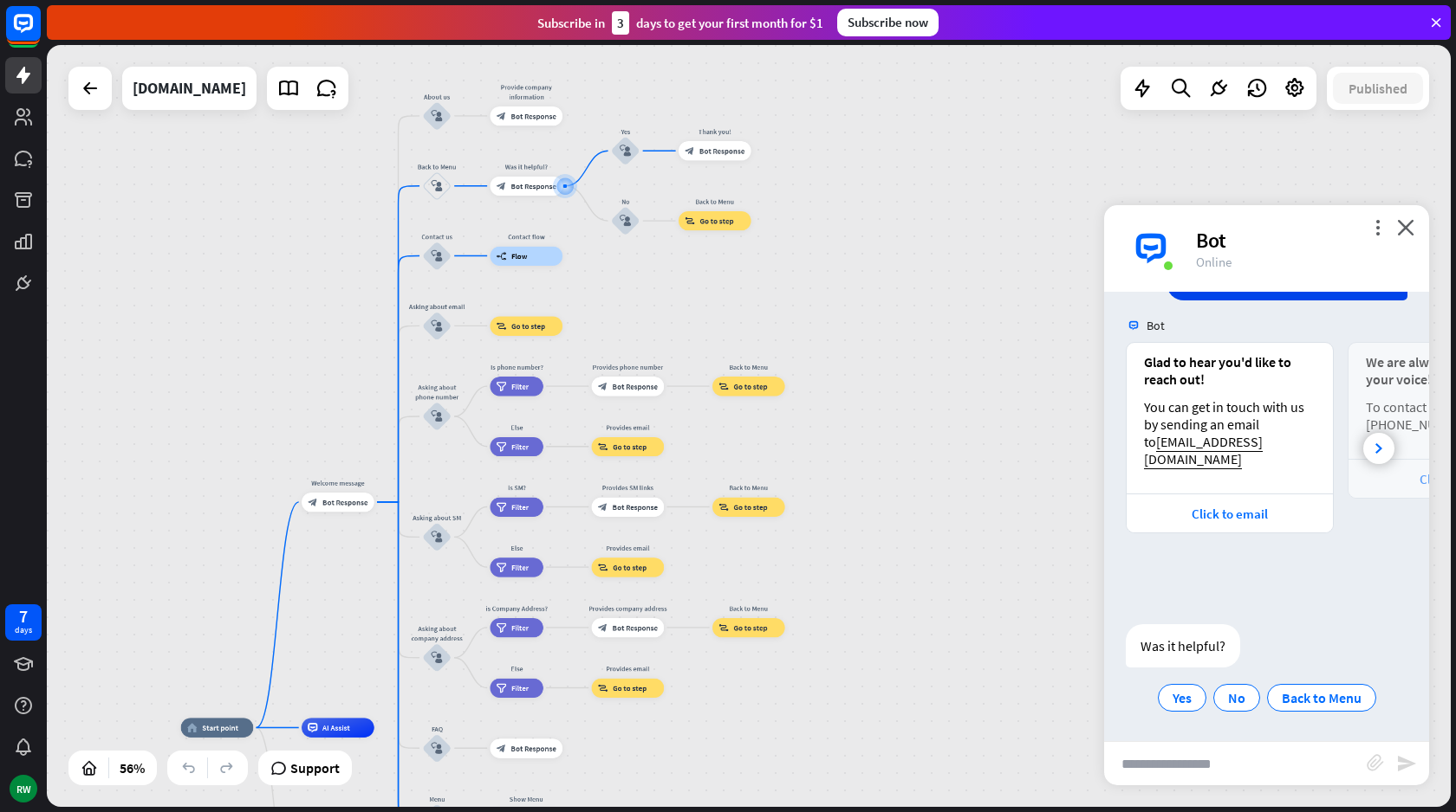
drag, startPoint x: 308, startPoint y: 490, endPoint x: 268, endPoint y: 453, distance: 54.5
click at [209, 630] on div "home_2 Start point Welcome message block_bot_response Bot Response About us blo…" at bounding box center [749, 426] width 1404 height 762
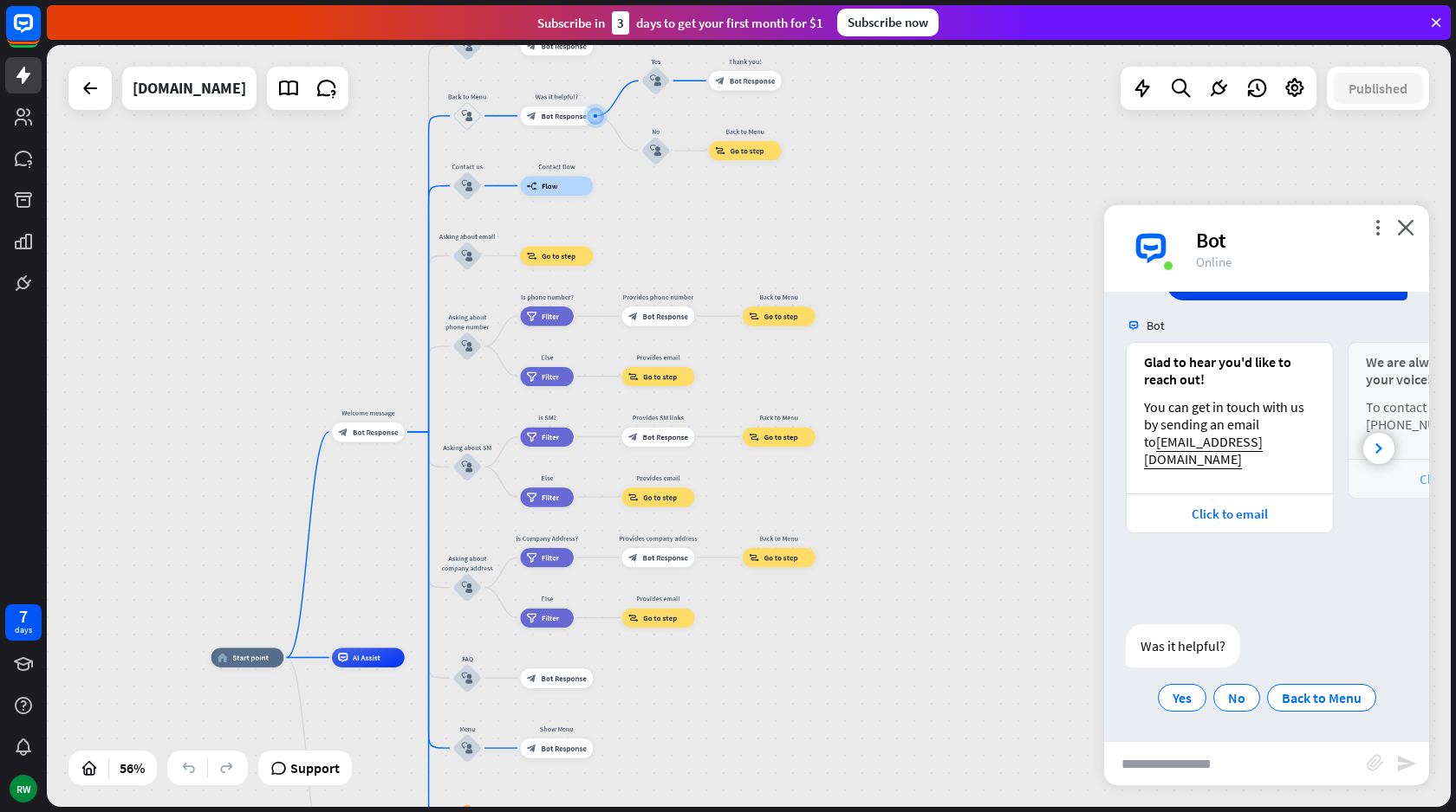
drag, startPoint x: 291, startPoint y: 271, endPoint x: 322, endPoint y: 170, distance: 105.7
click at [322, 172] on div "home_2 Start point Welcome message block_bot_response Bot Response About us blo…" at bounding box center [749, 426] width 1404 height 762
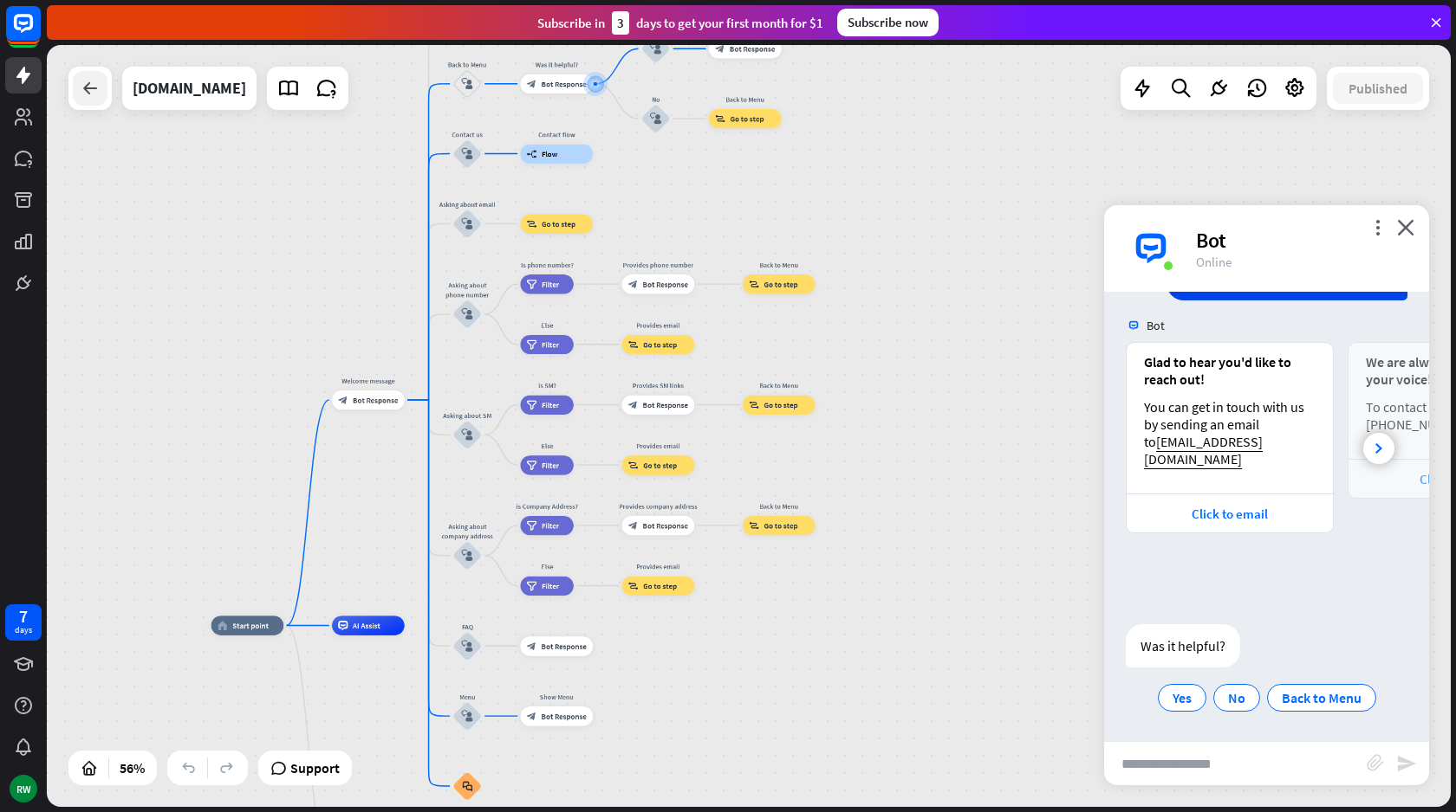
click at [98, 89] on icon at bounding box center [90, 88] width 21 height 21
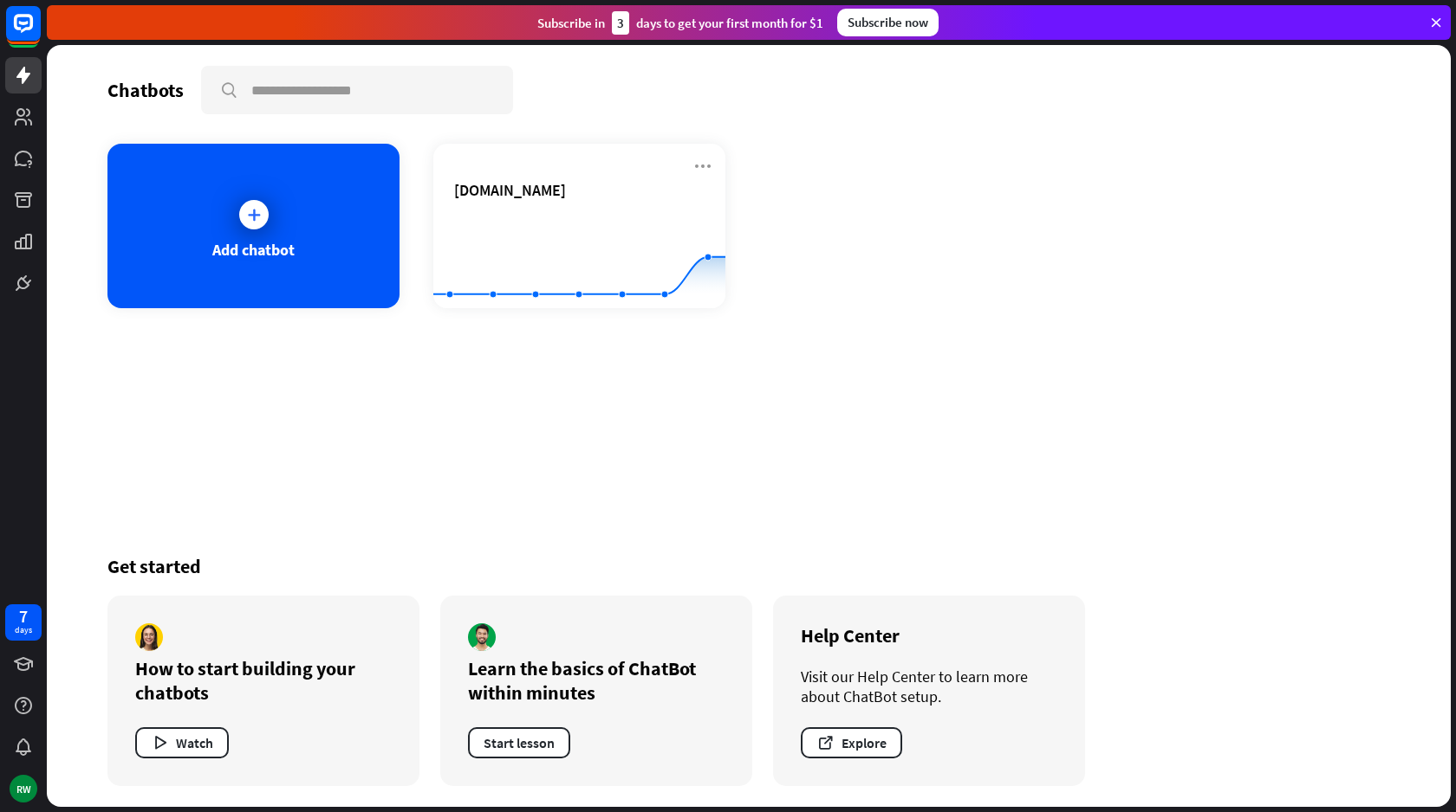
click at [889, 10] on div "Subscribe now" at bounding box center [887, 22] width 102 height 28
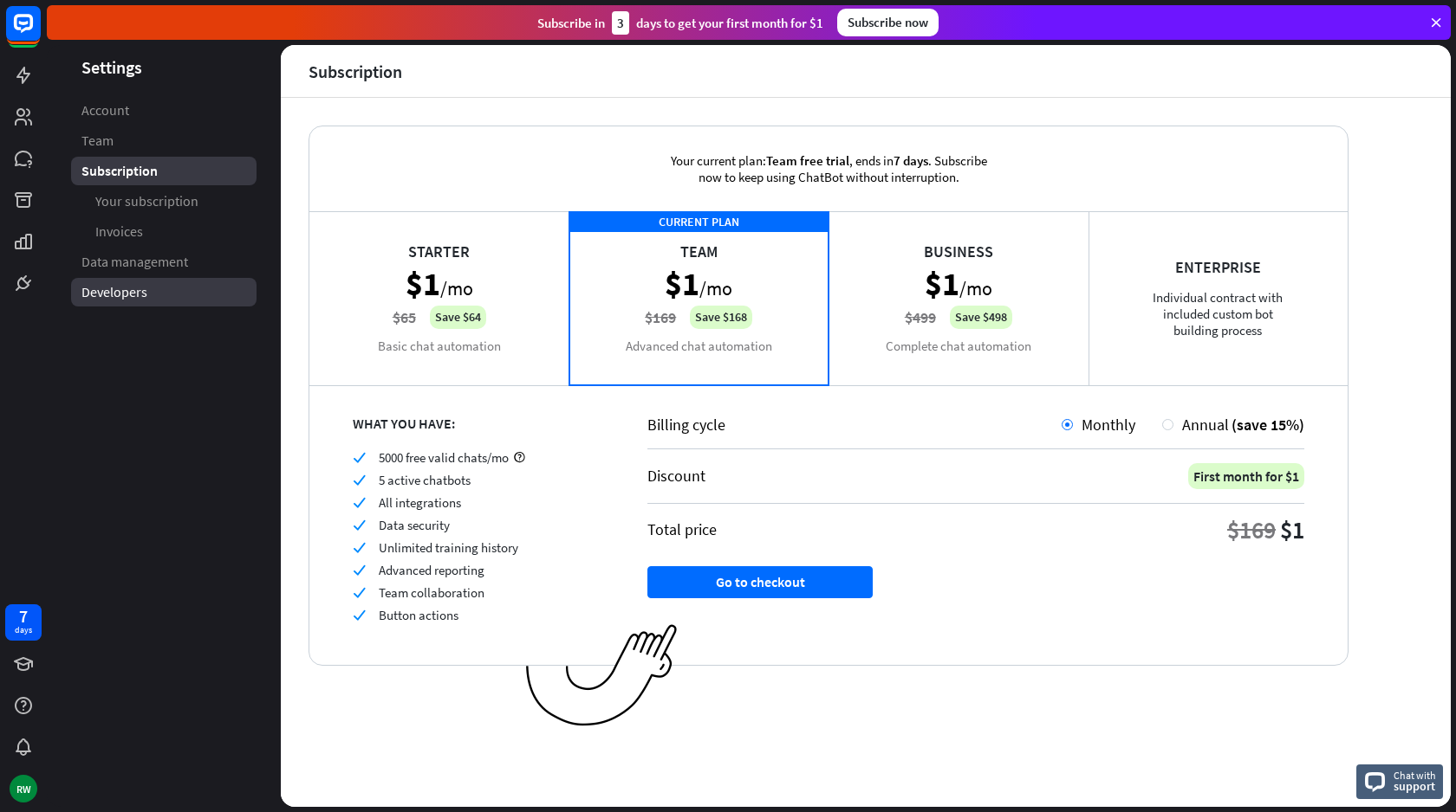
click at [150, 295] on link "Developers" at bounding box center [164, 292] width 185 height 29
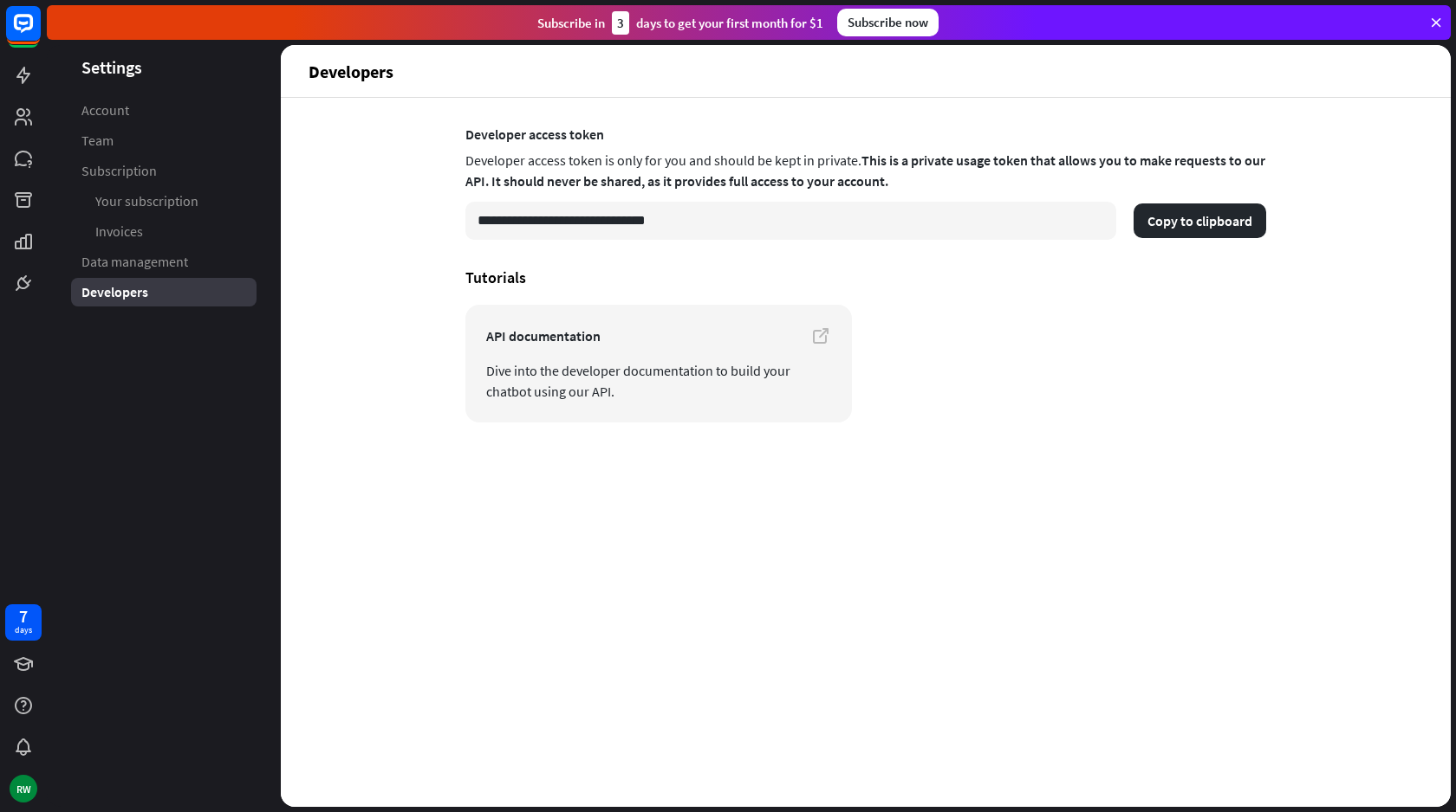
click at [146, 155] on ul "Account Team Subscription Your subscription Invoices Data management Developers" at bounding box center [164, 201] width 234 height 210
click at [144, 135] on link "Team" at bounding box center [164, 141] width 185 height 29
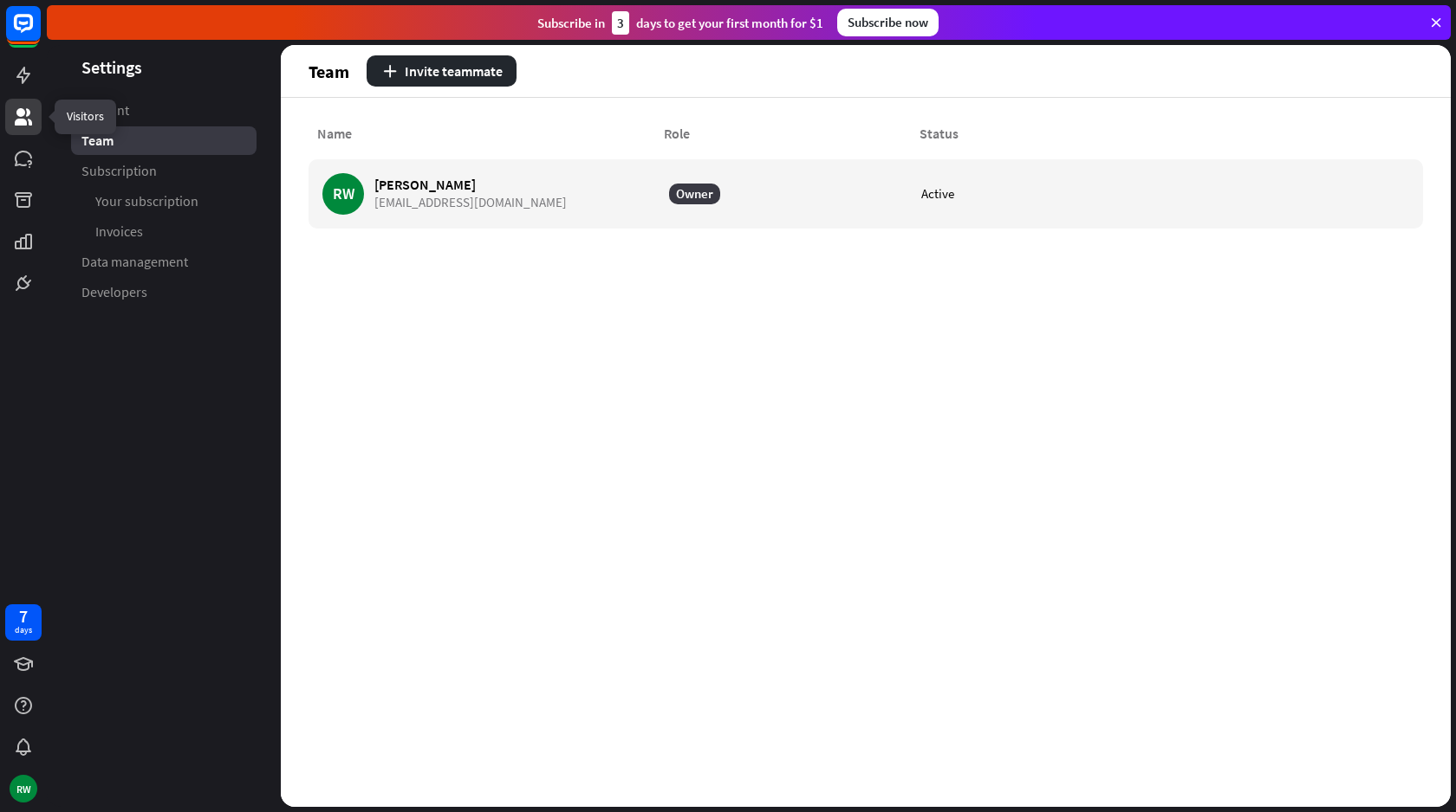
click at [24, 123] on icon at bounding box center [22, 117] width 17 height 17
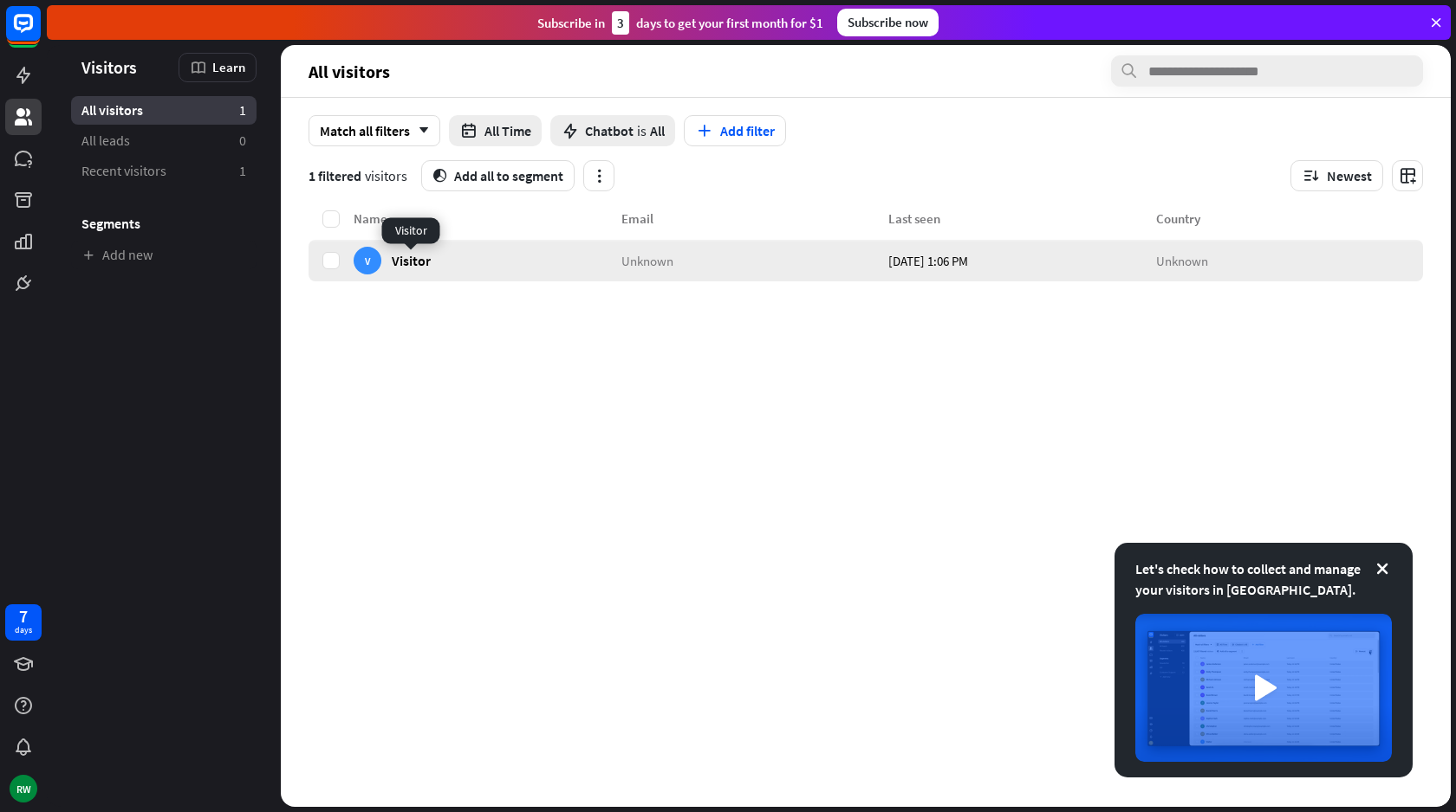
click at [392, 258] on span "Visitor" at bounding box center [411, 260] width 39 height 16
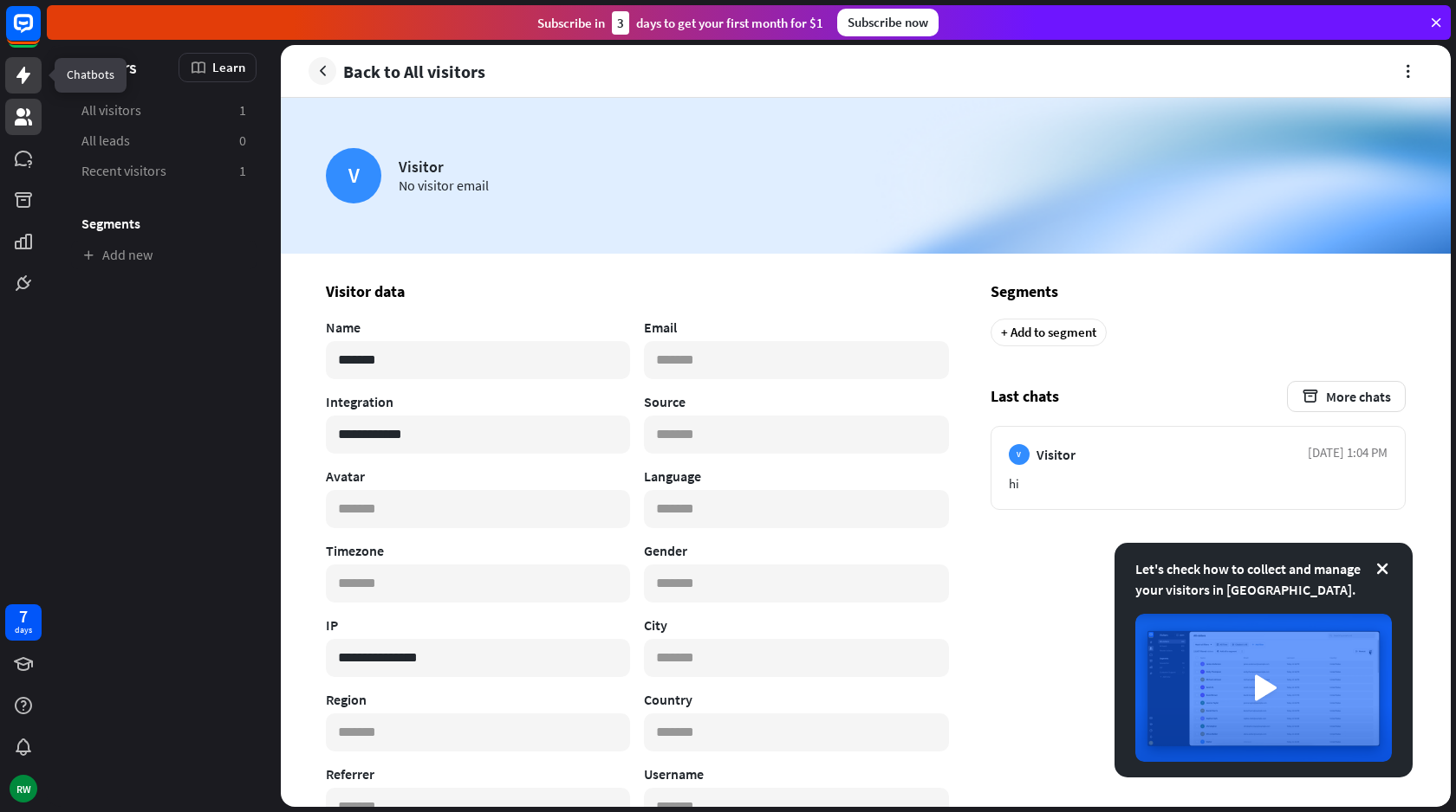
click at [26, 67] on icon at bounding box center [22, 75] width 21 height 21
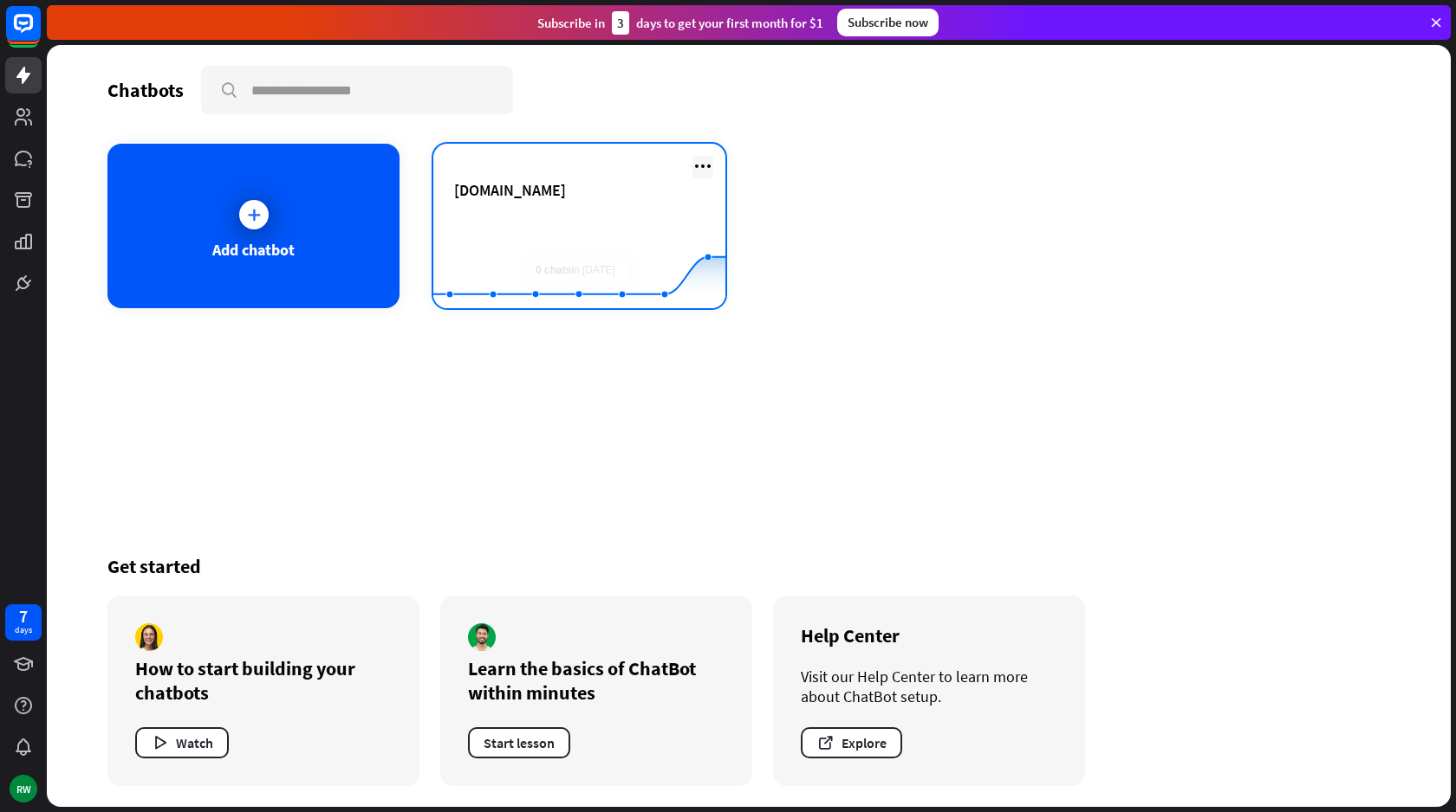
click at [702, 163] on icon at bounding box center [702, 166] width 21 height 21
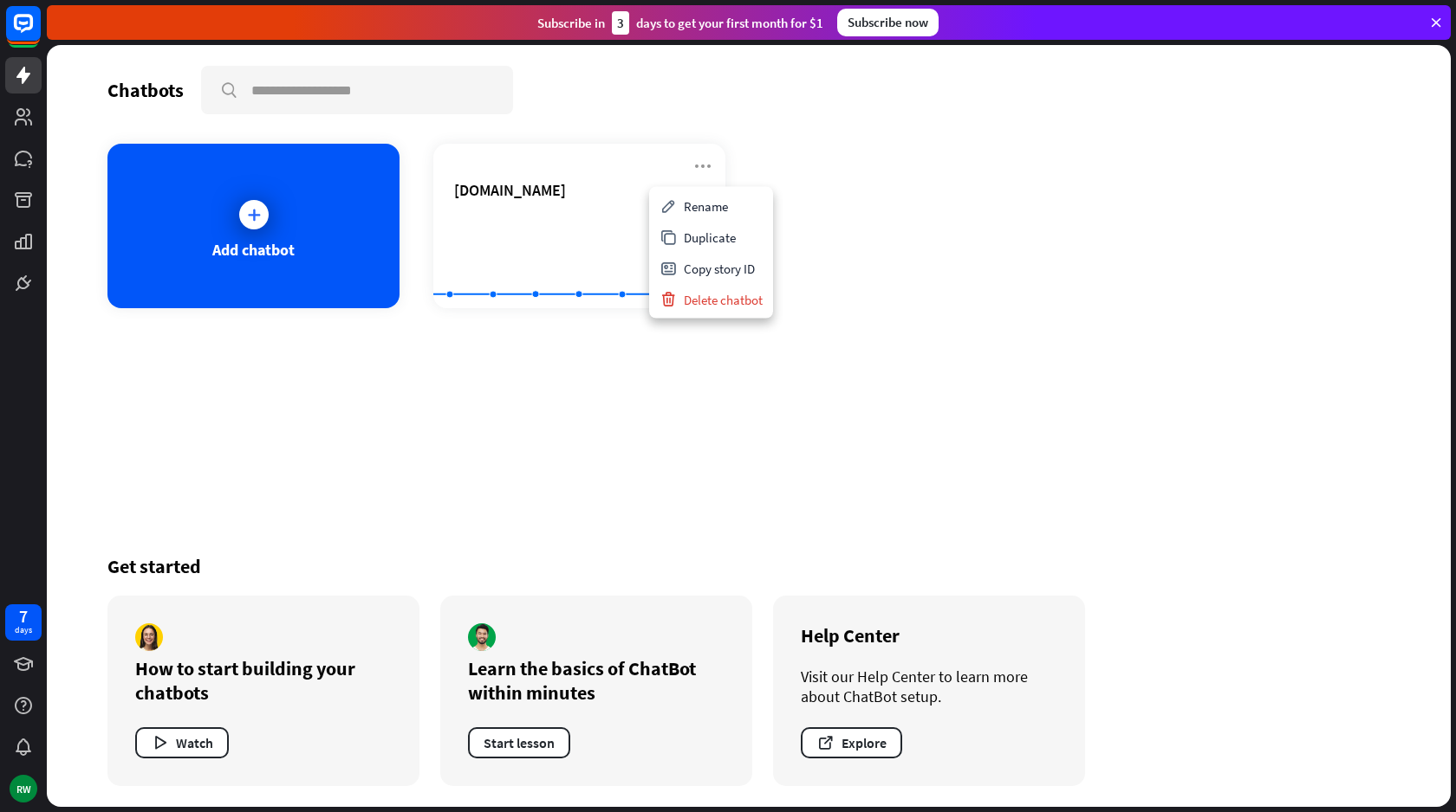
click at [821, 160] on div "Add chatbot [DOMAIN_NAME] Created with Highcharts 10.1.0 0 1 2" at bounding box center [749, 225] width 1283 height 164
click at [174, 725] on div "How to start building your chatbots Watch" at bounding box center [263, 691] width 312 height 190
click at [177, 741] on button "Watch" at bounding box center [182, 743] width 93 height 31
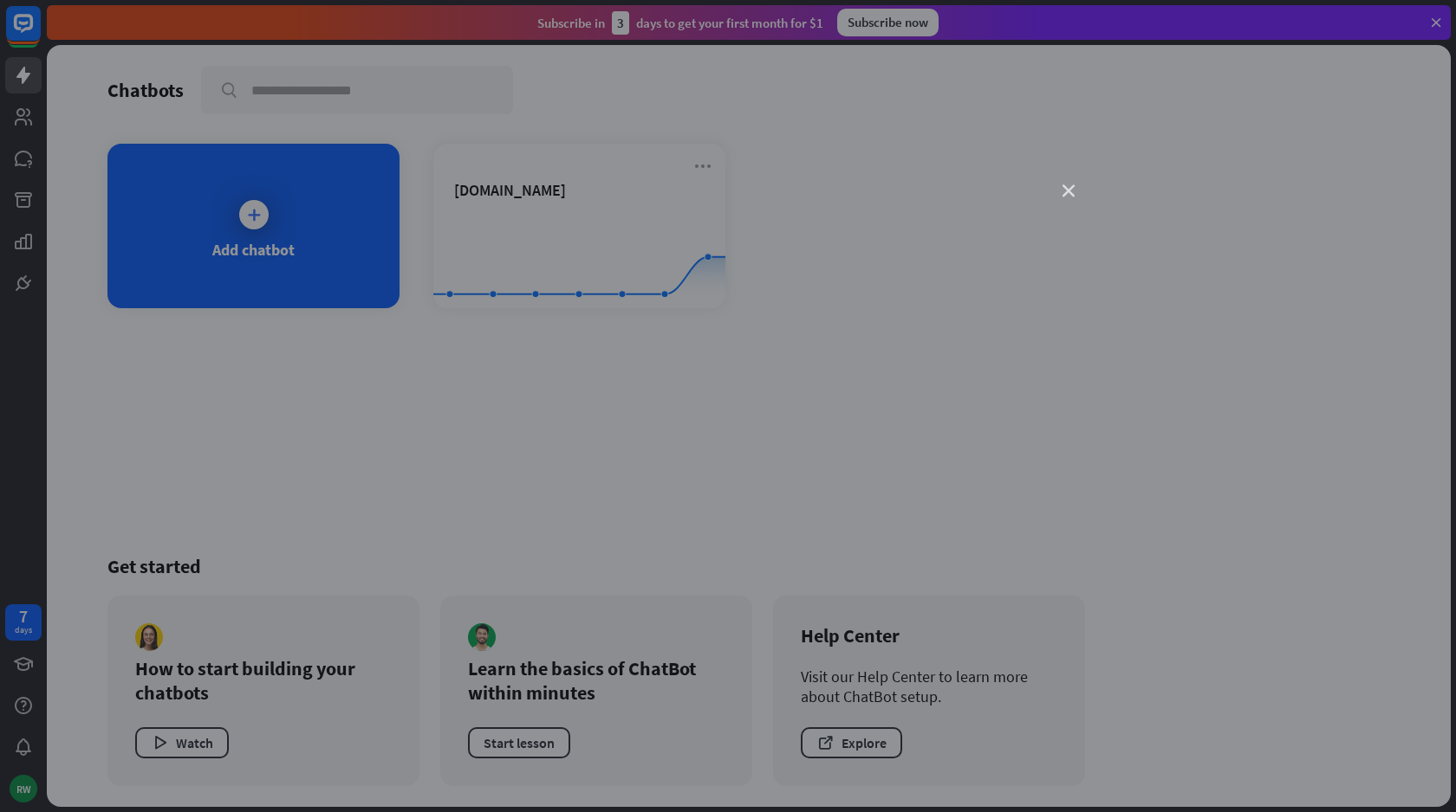
click at [1070, 191] on icon "close" at bounding box center [1068, 190] width 12 height 12
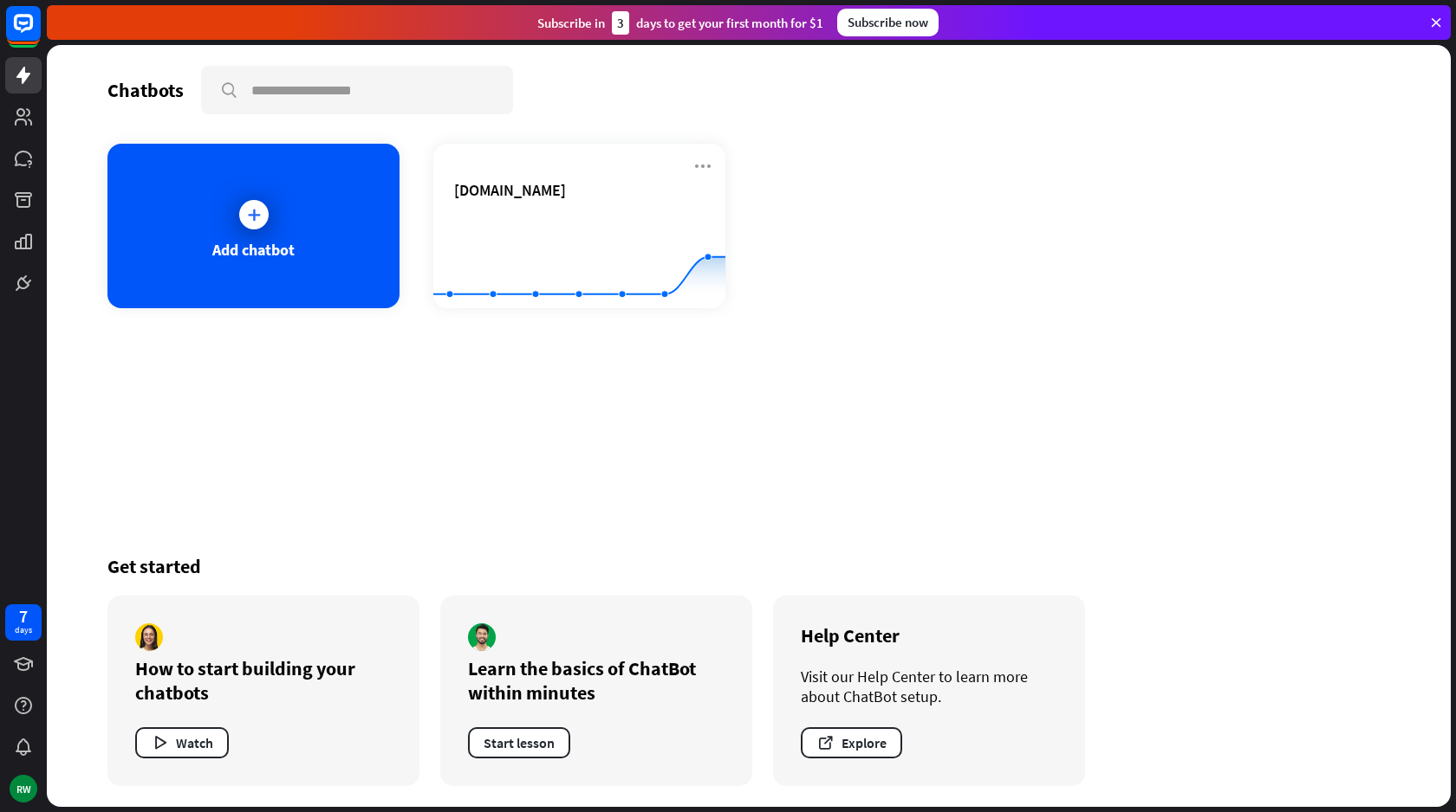
click at [870, 24] on div "Subscribe now" at bounding box center [887, 22] width 102 height 28
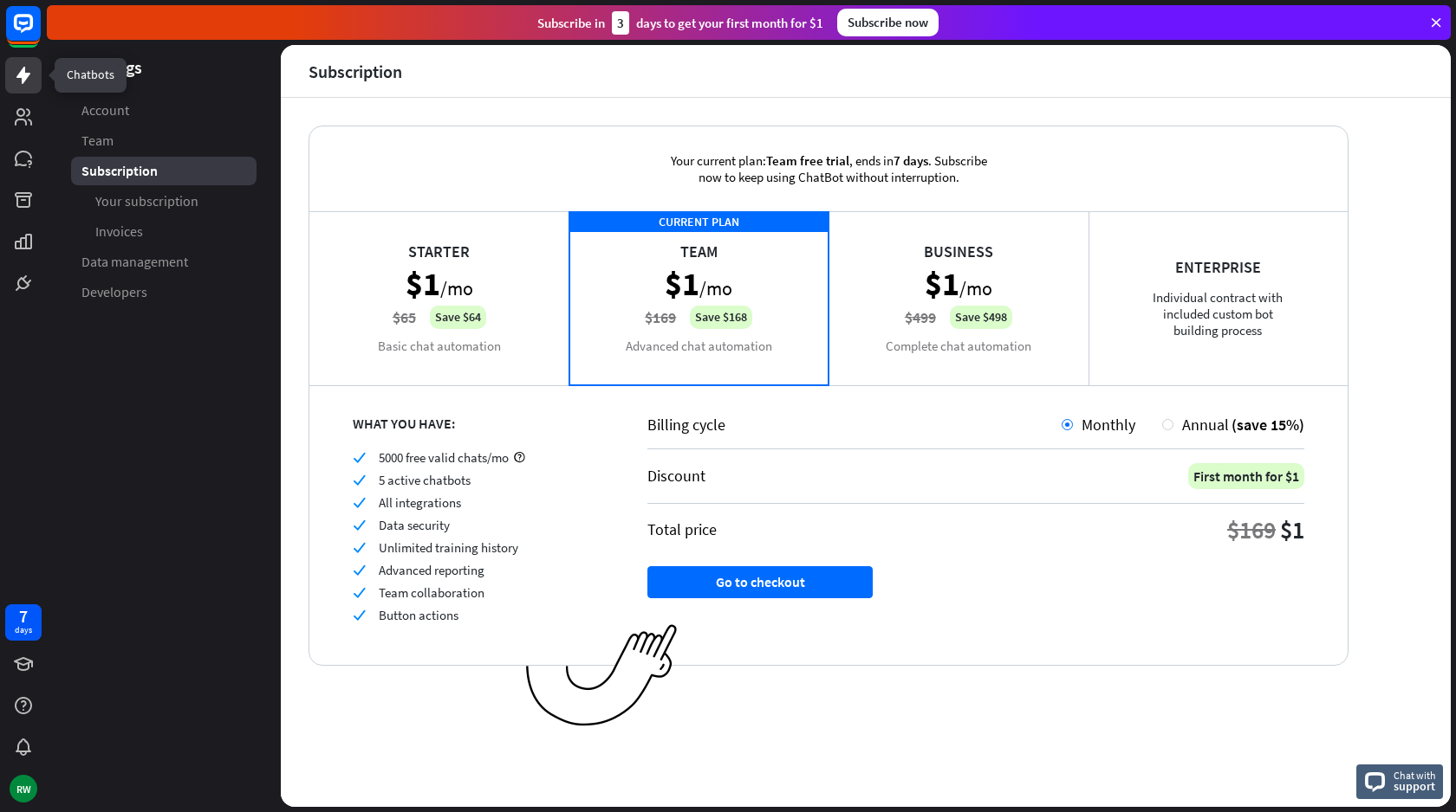
click at [35, 76] on link at bounding box center [23, 75] width 36 height 36
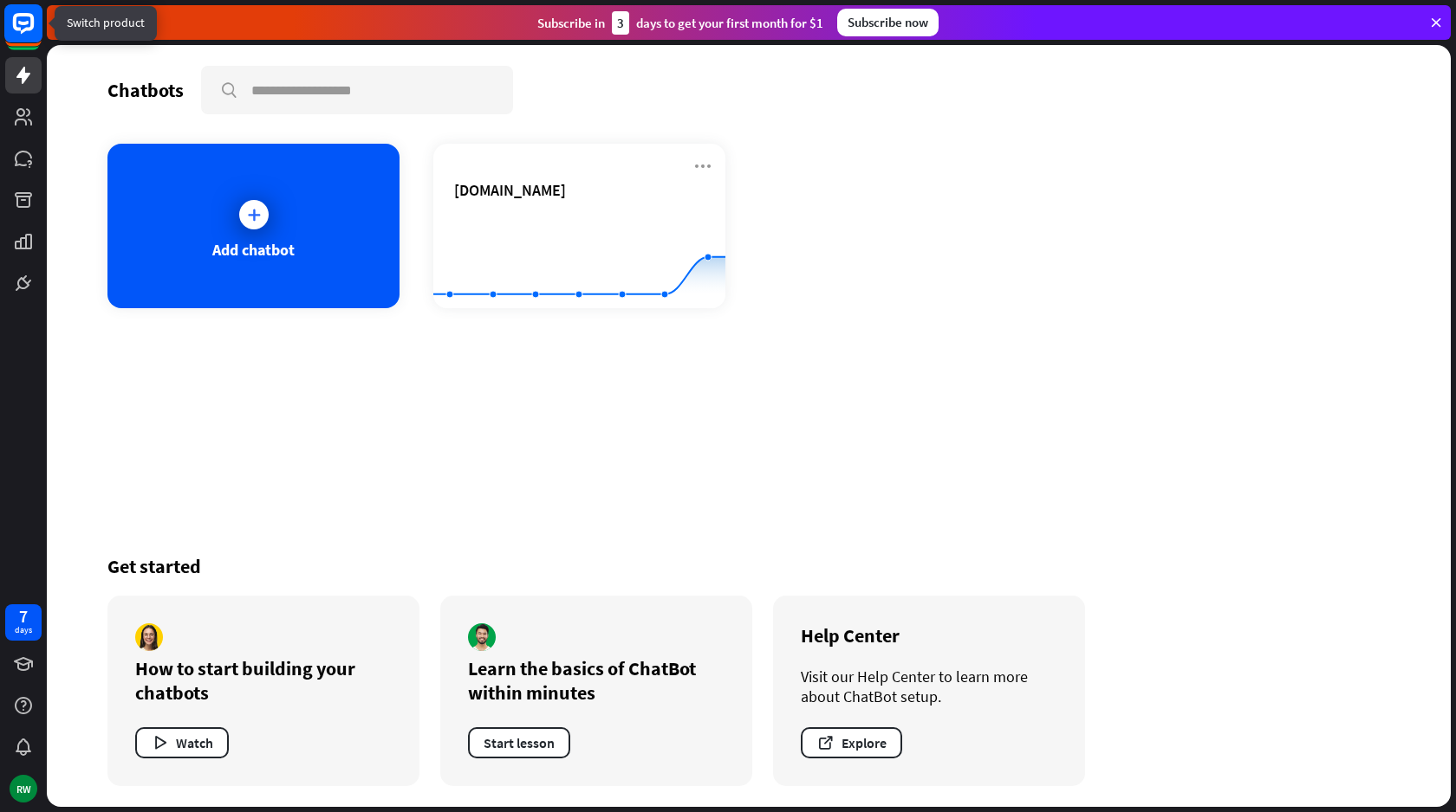
click at [29, 29] on icon at bounding box center [22, 22] width 21 height 21
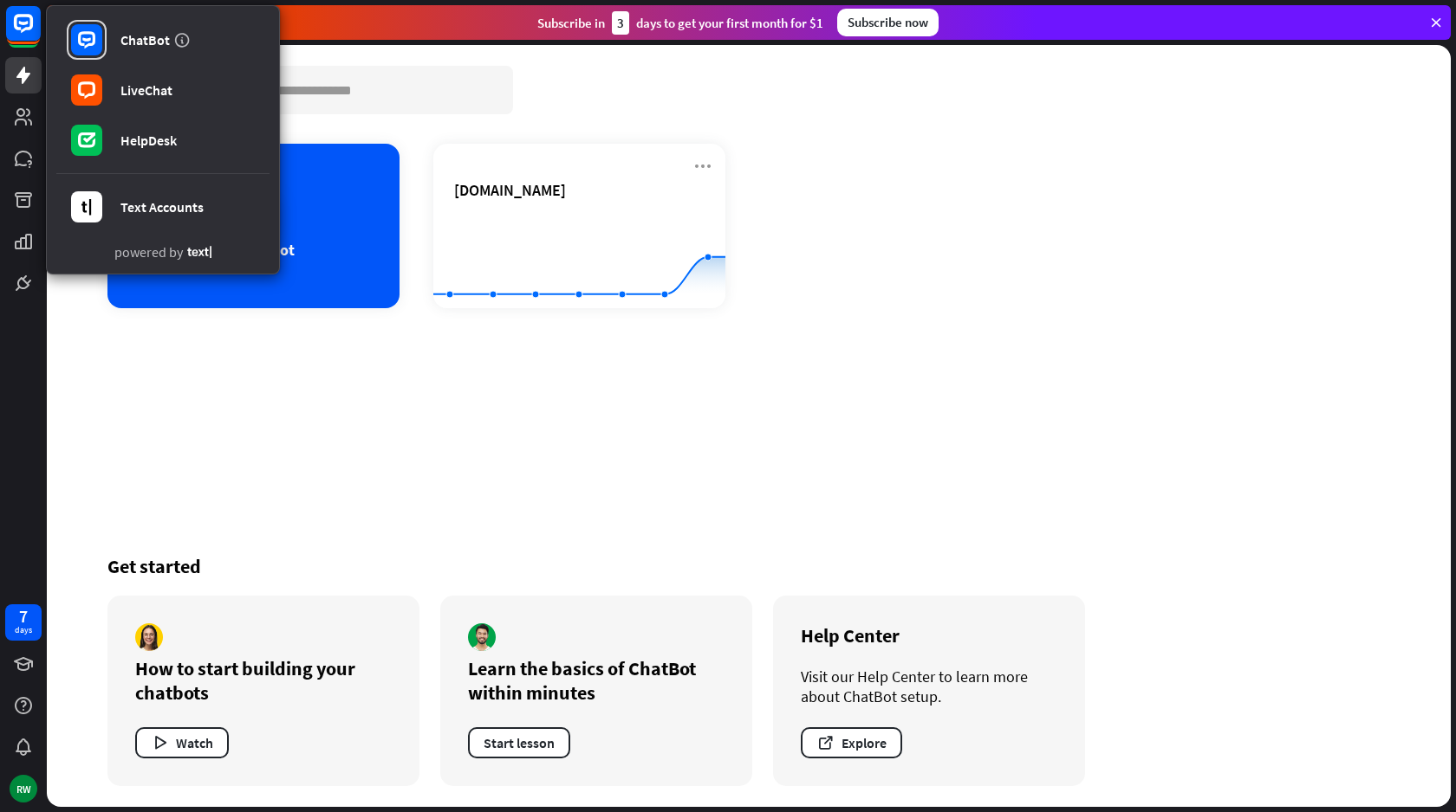
click at [778, 385] on div "Chatbots search Add chatbot [DOMAIN_NAME] Created with Highcharts 10.1.0 0 1 2 …" at bounding box center [749, 426] width 1387 height 762
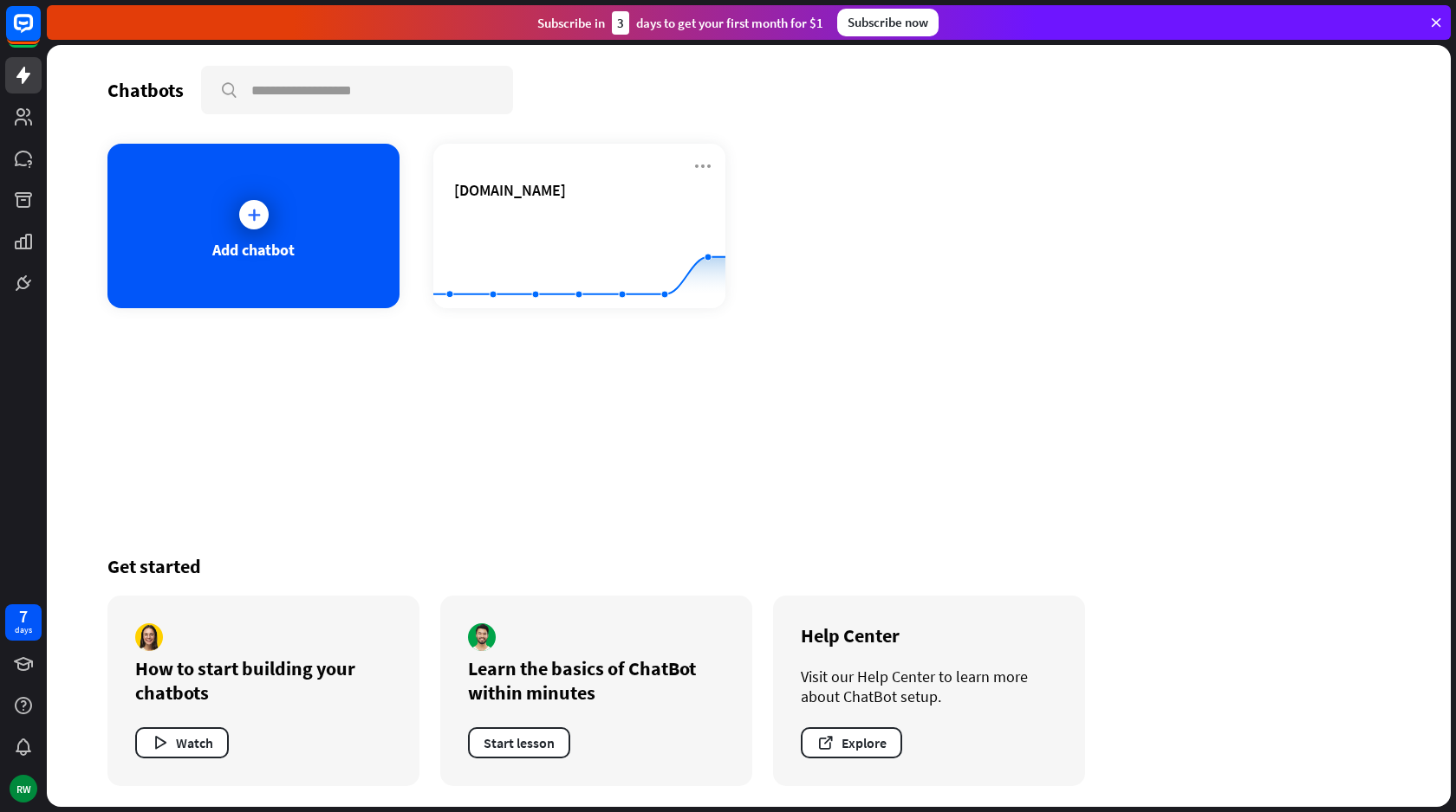
click at [900, 35] on div "Subscribe now" at bounding box center [887, 22] width 102 height 28
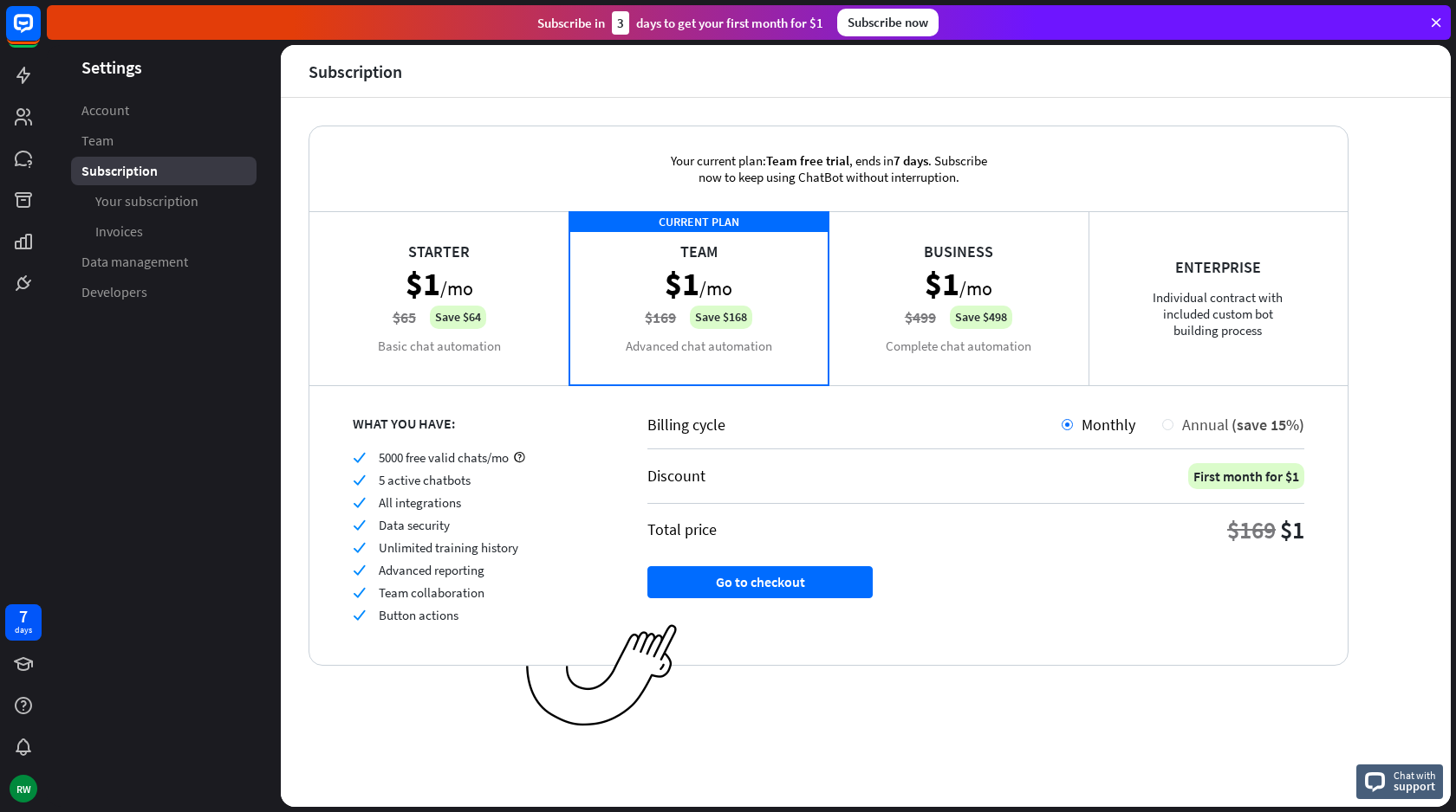
click at [1199, 426] on span "Annual" at bounding box center [1205, 425] width 47 height 20
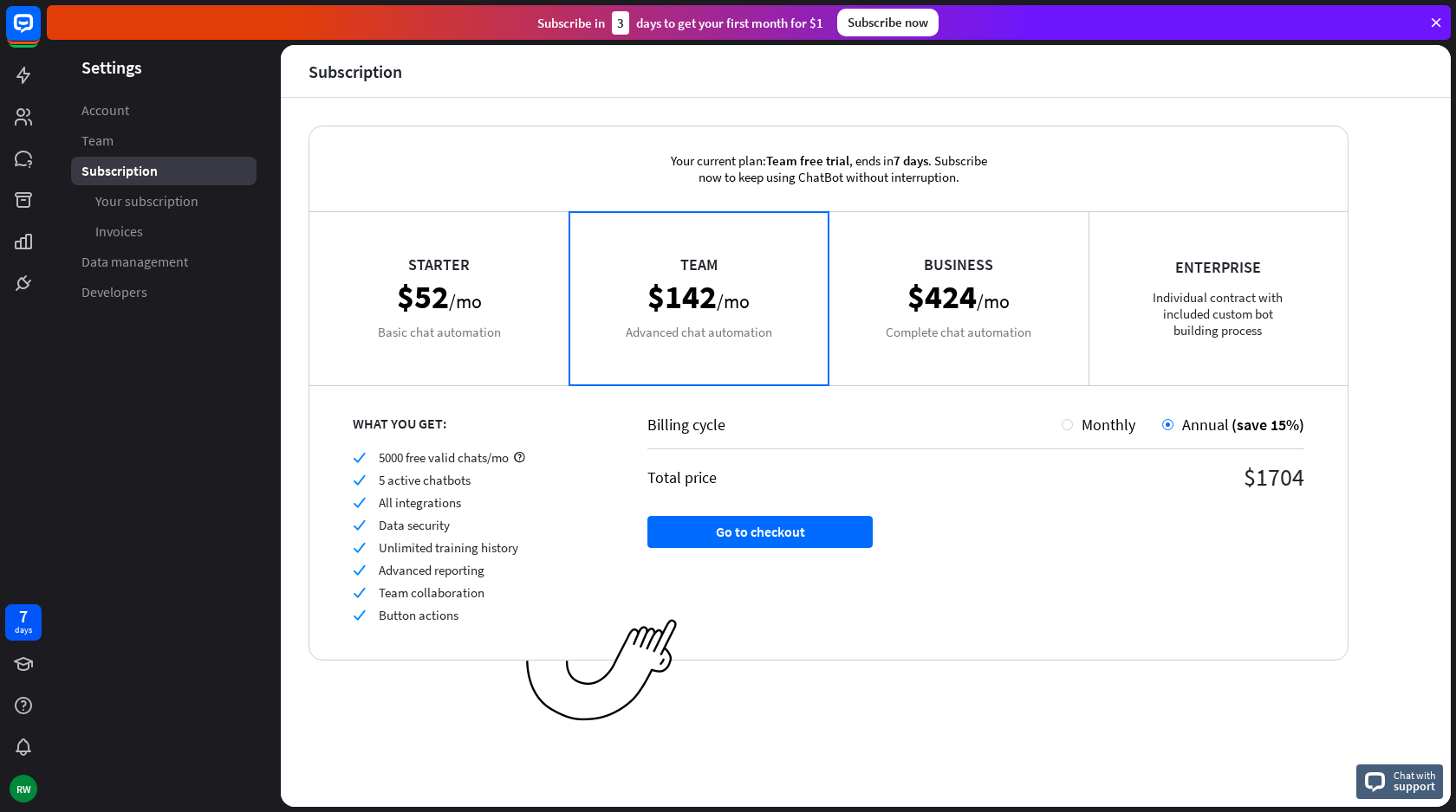
click at [473, 293] on div "Starter $52 /mo Basic chat automation" at bounding box center [439, 297] width 260 height 173
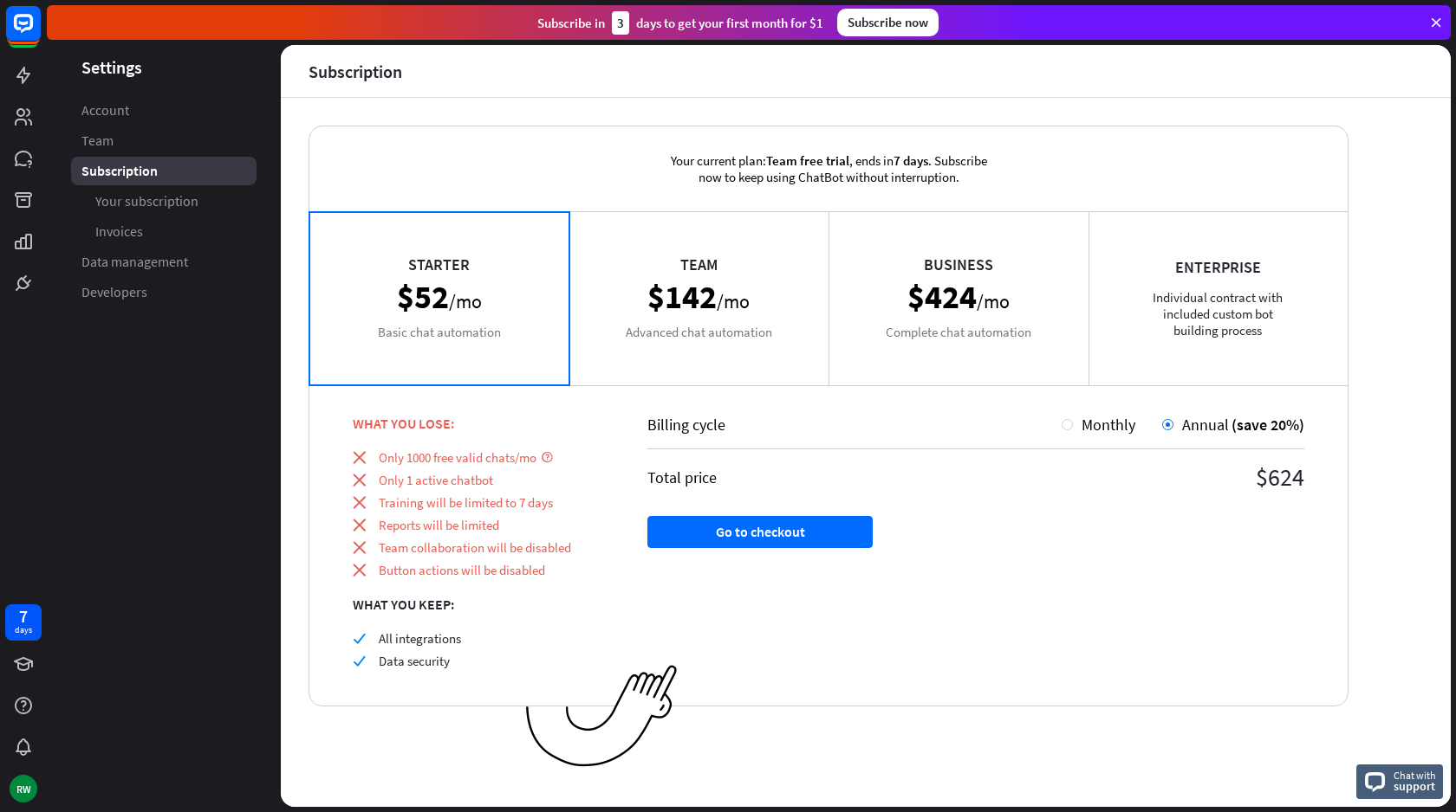
click at [667, 276] on div "Team $142 /mo Advanced chat automation" at bounding box center [698, 297] width 260 height 173
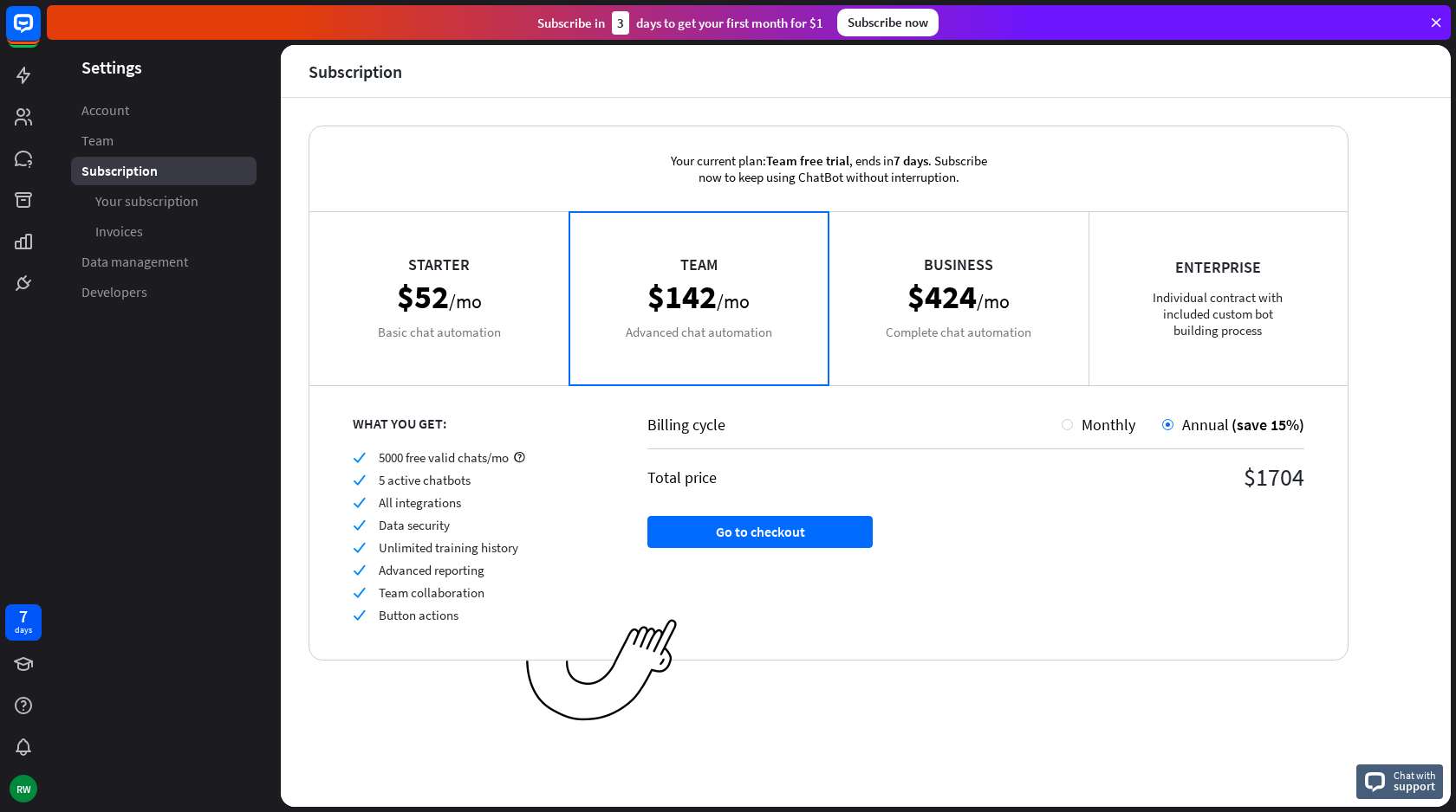
click at [436, 245] on div "Starter $52 /mo Basic chat automation" at bounding box center [439, 297] width 260 height 173
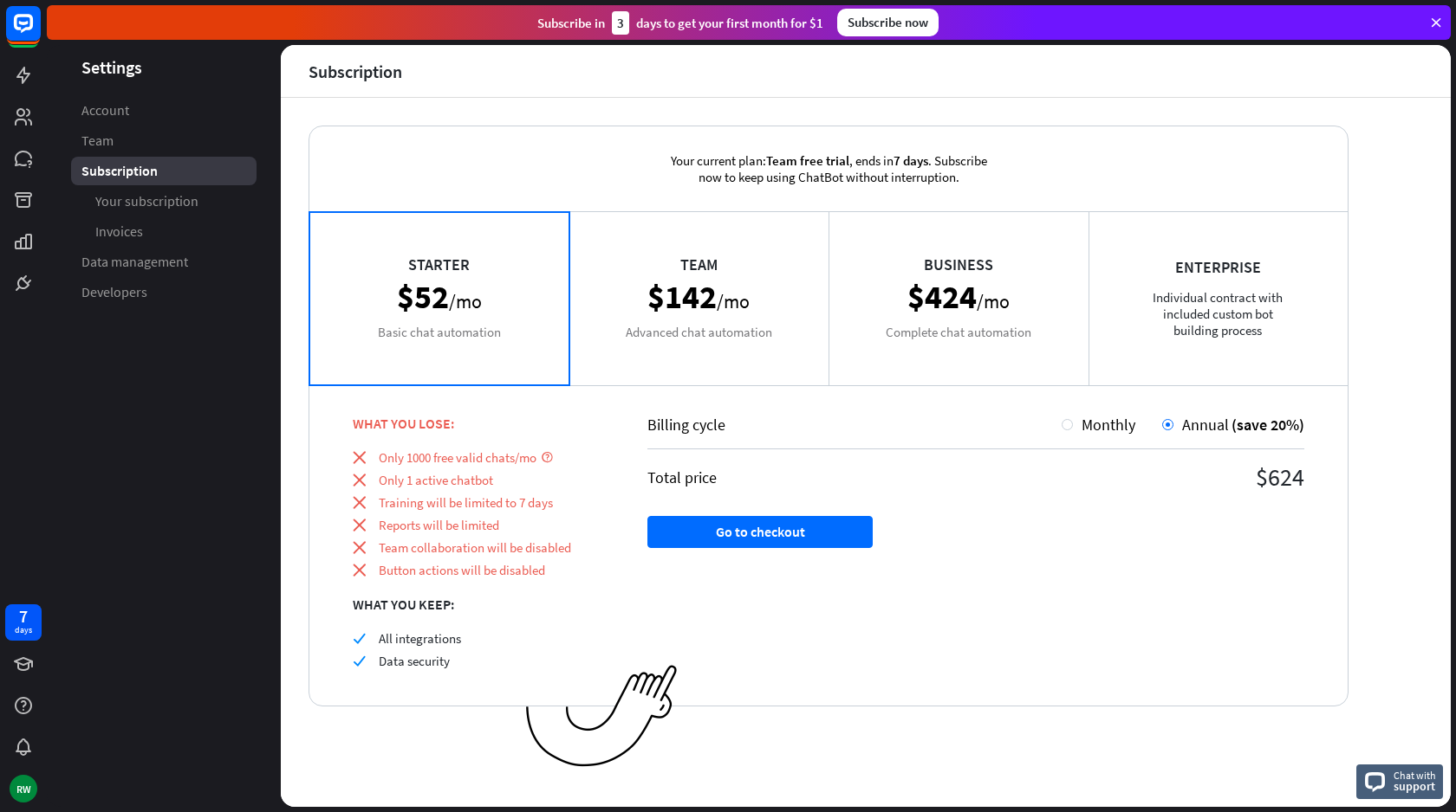
click at [728, 278] on div "Team $142 /mo Advanced chat automation" at bounding box center [698, 297] width 260 height 173
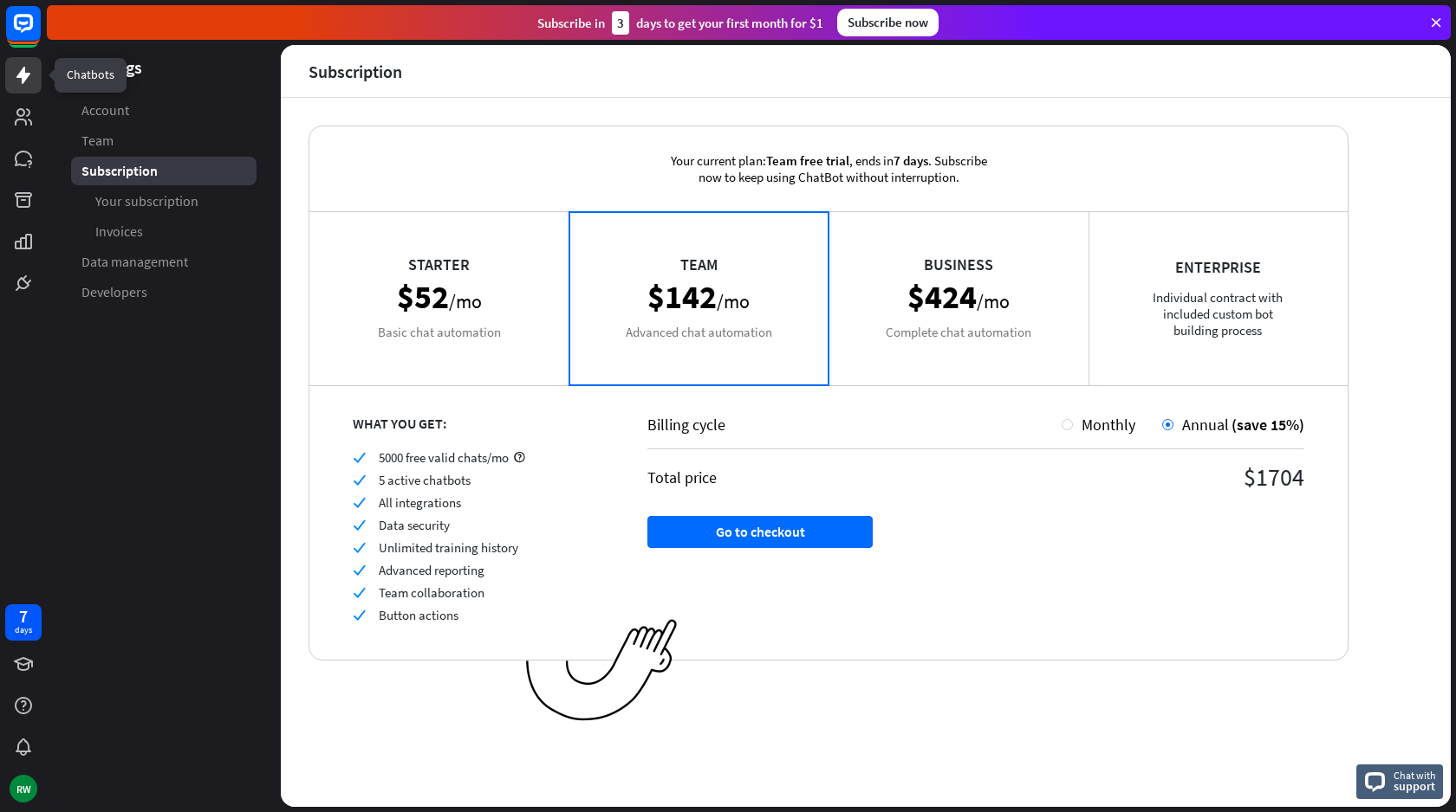
click at [28, 70] on icon at bounding box center [22, 75] width 21 height 21
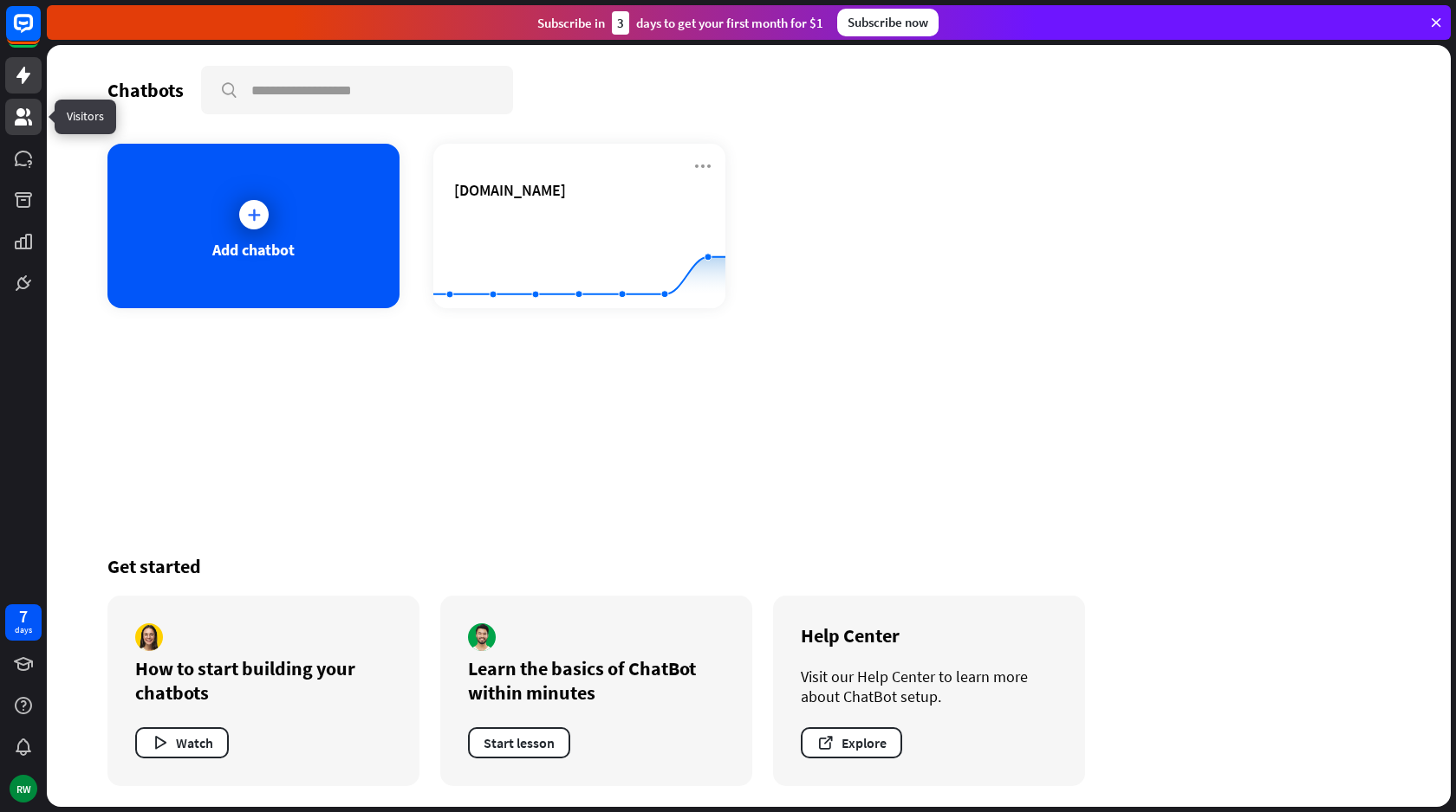
click at [30, 115] on icon at bounding box center [22, 117] width 21 height 21
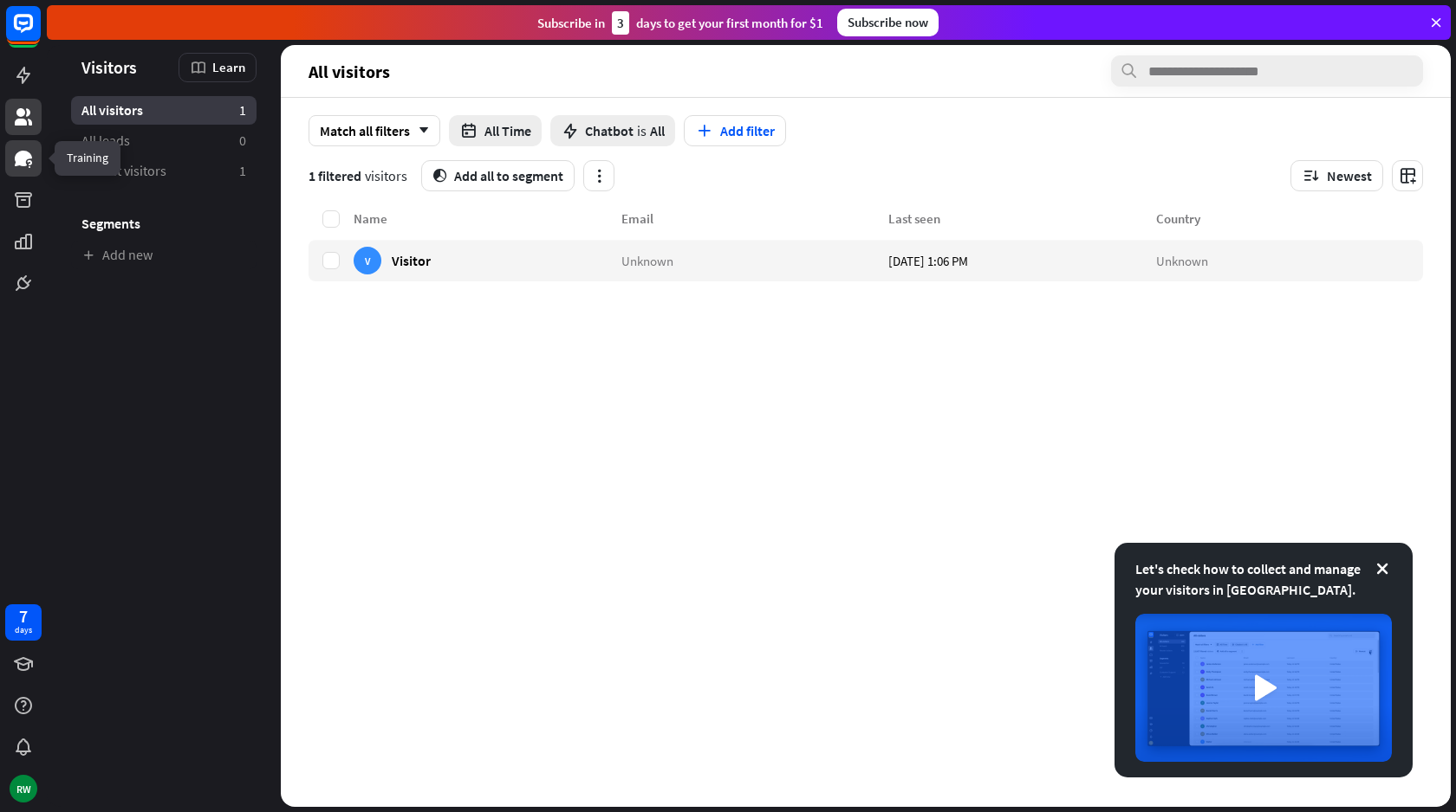
click at [23, 148] on icon at bounding box center [22, 158] width 21 height 21
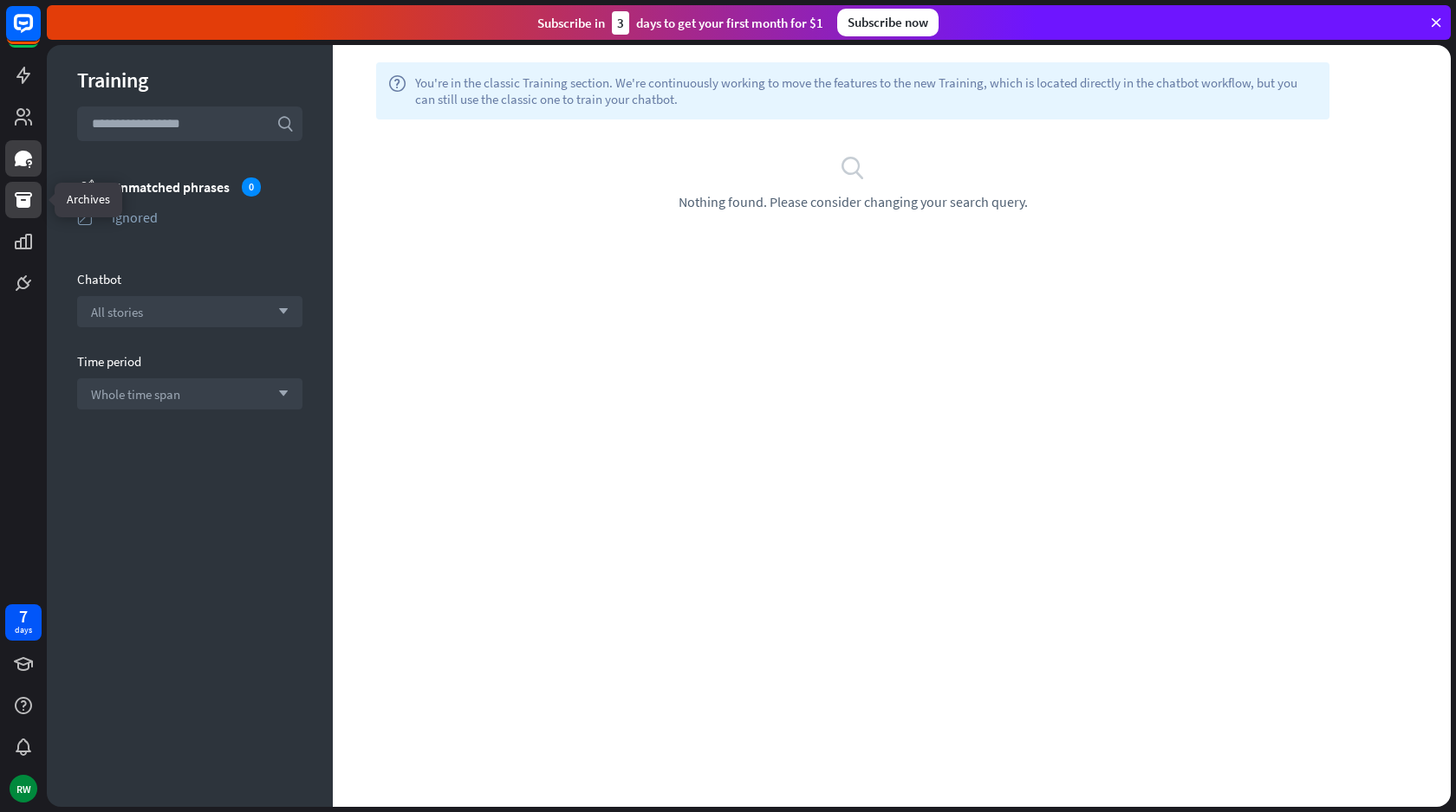
click at [25, 197] on icon at bounding box center [22, 199] width 17 height 15
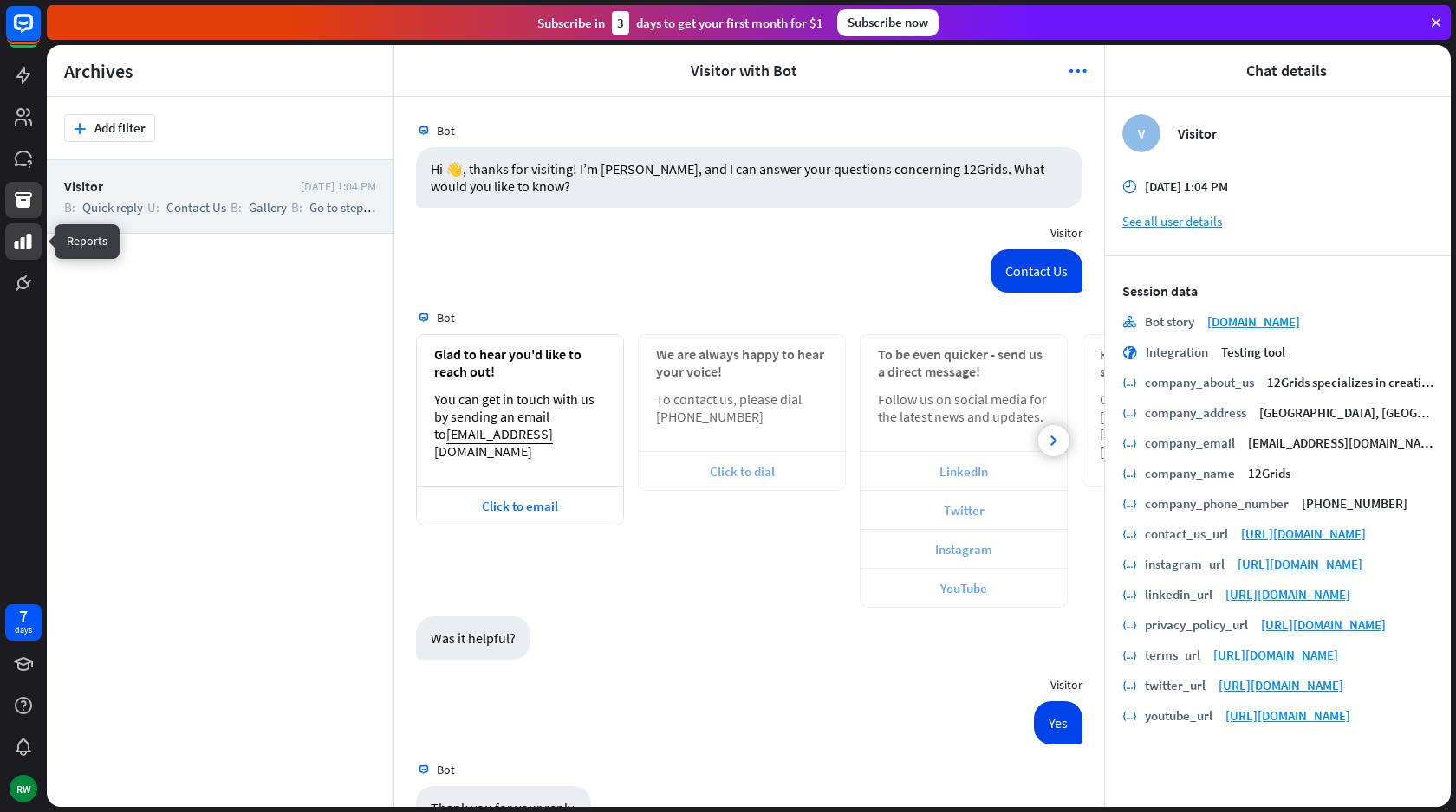
click at [18, 240] on icon at bounding box center [22, 241] width 21 height 21
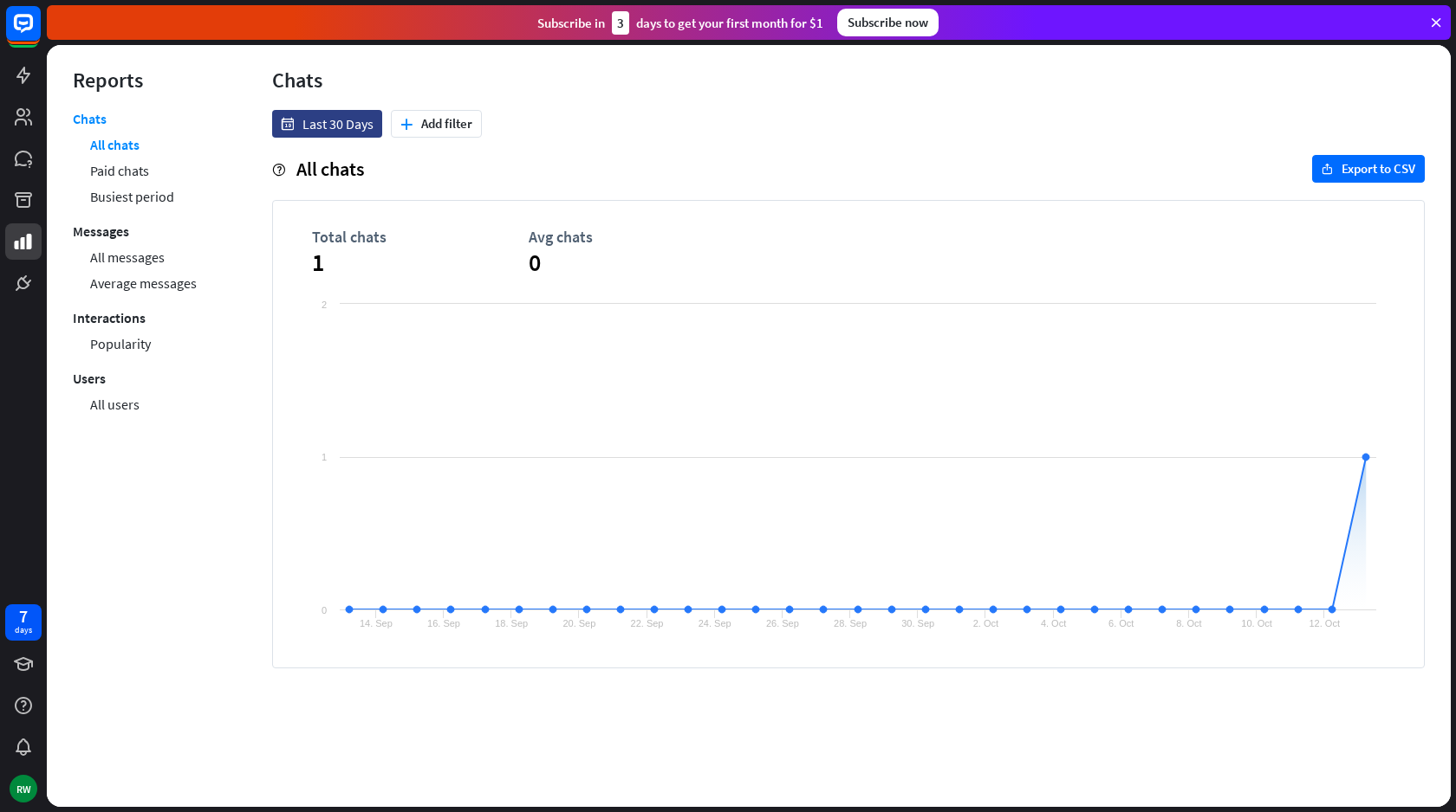
click at [21, 57] on div at bounding box center [23, 150] width 47 height 301
click at [29, 71] on icon at bounding box center [22, 75] width 21 height 21
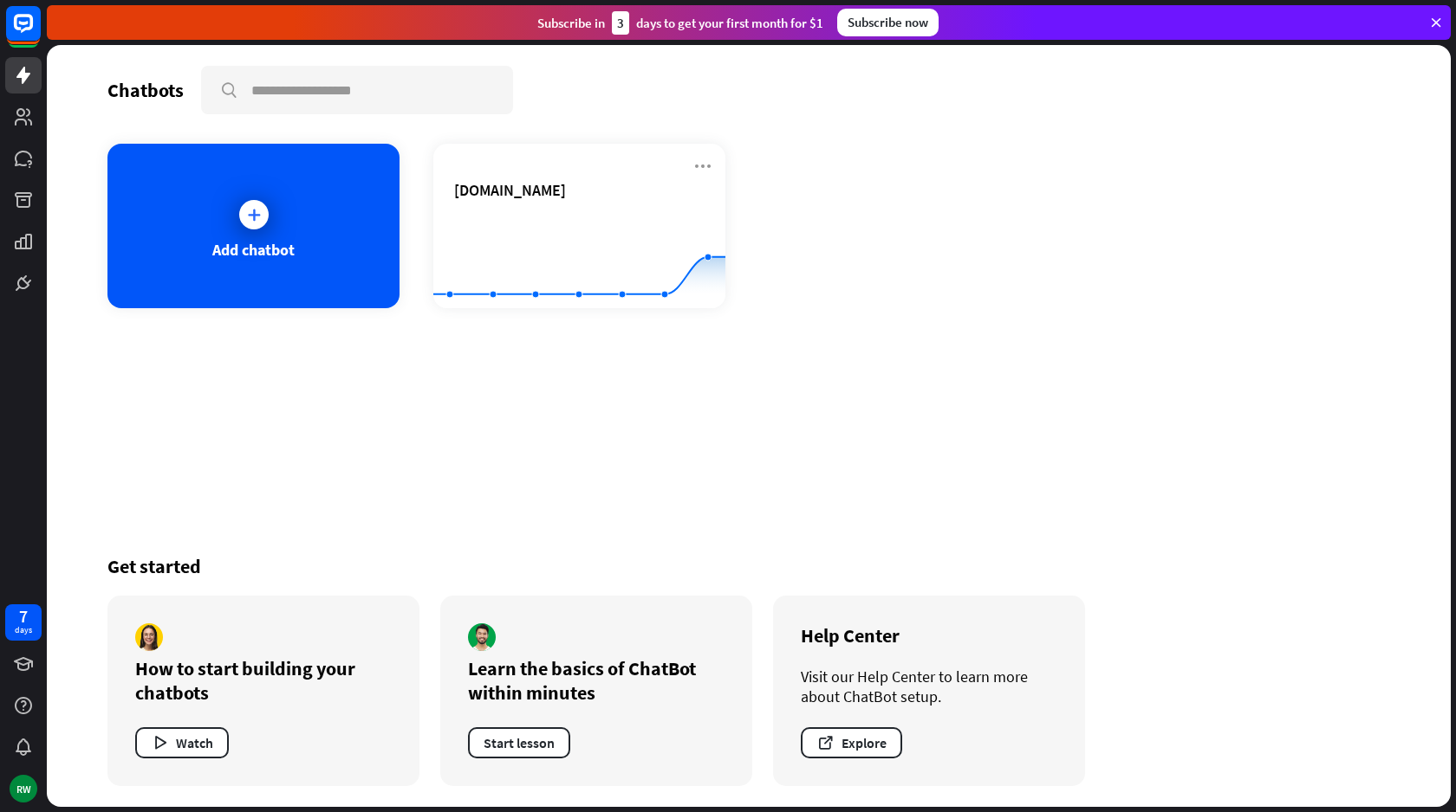
click at [922, 31] on div "Subscribe now" at bounding box center [887, 22] width 102 height 28
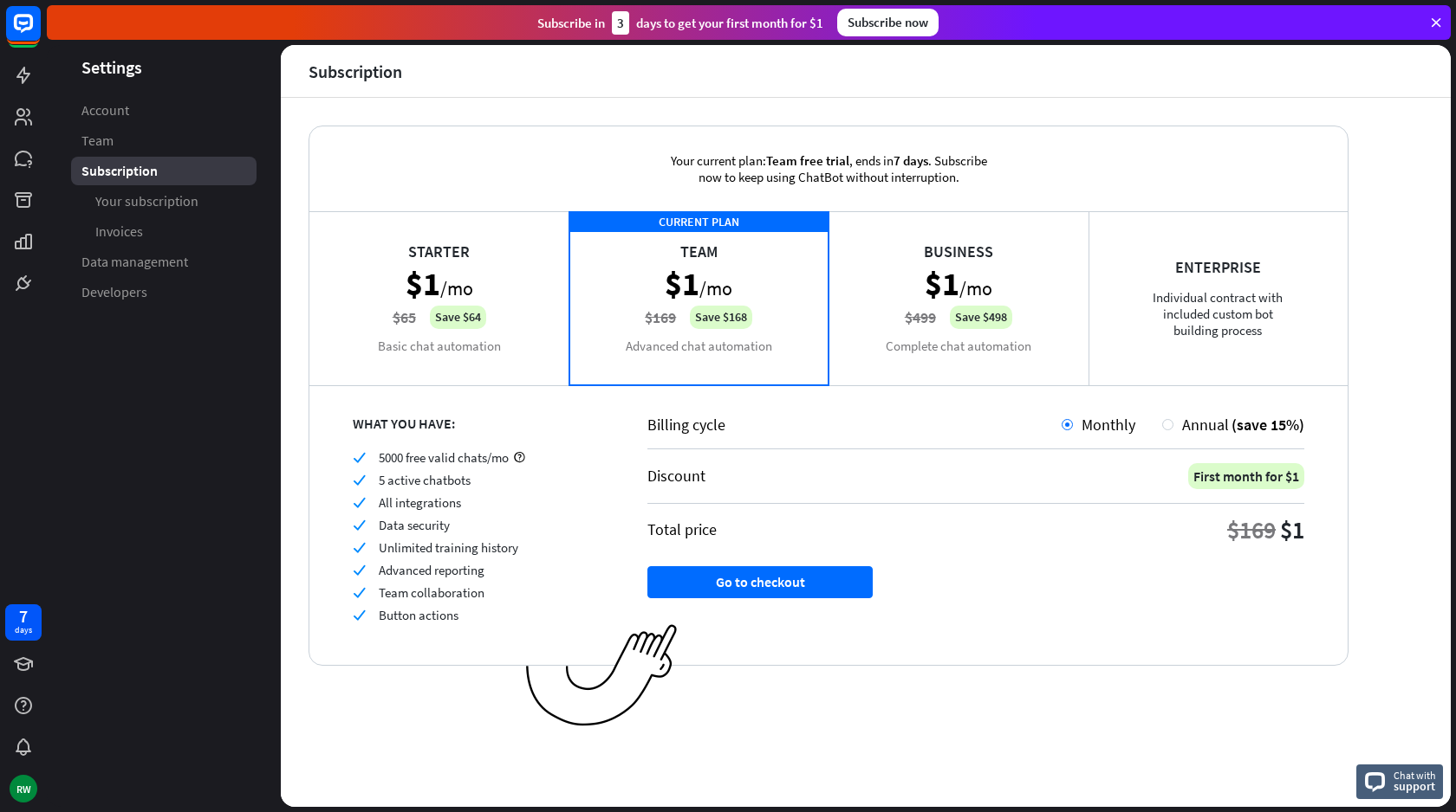
click at [484, 284] on div "Starter $1 /mo $65 Save $64 Basic chat automation" at bounding box center [439, 297] width 260 height 173
